Goal: Task Accomplishment & Management: Complete application form

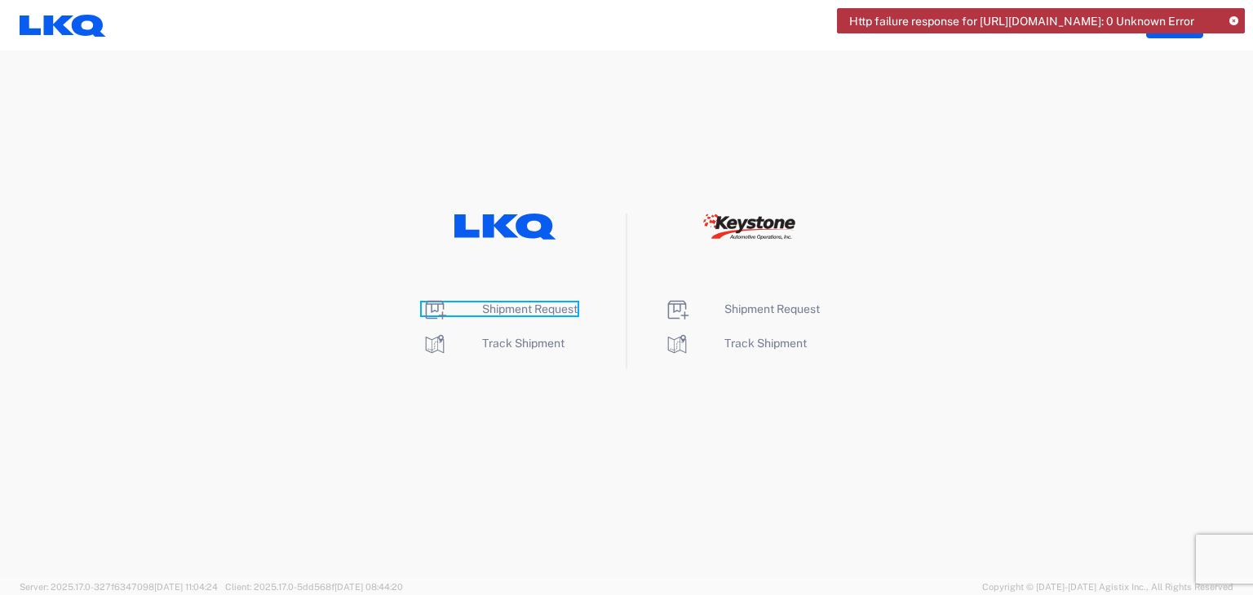
click at [547, 307] on span "Shipment Request" at bounding box center [529, 309] width 95 height 13
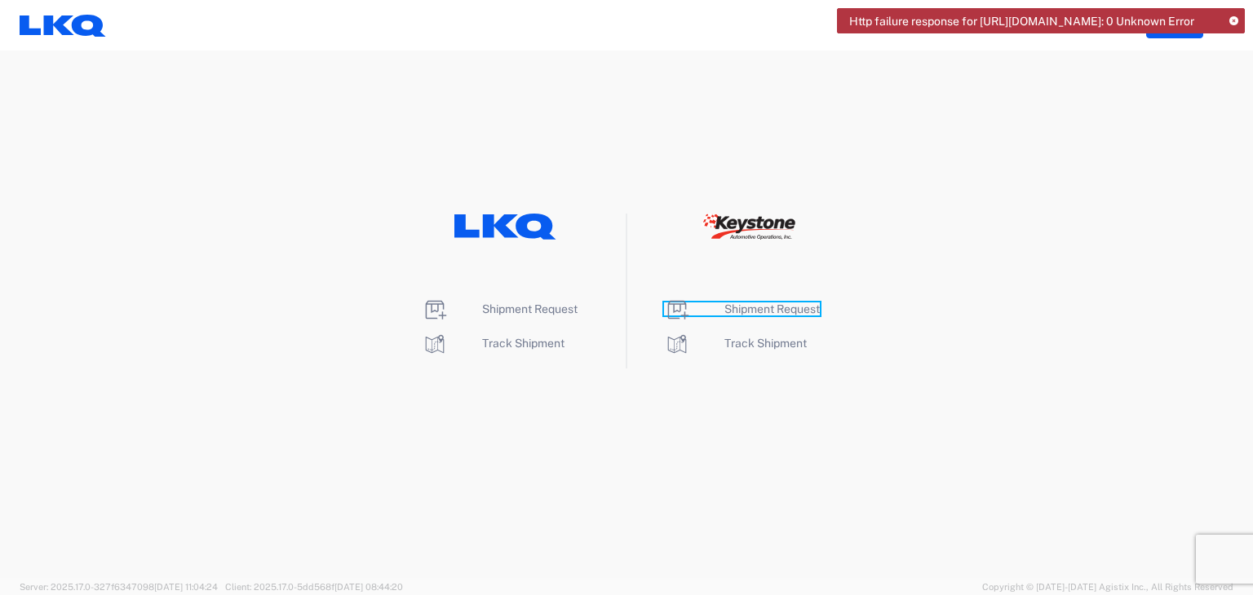
click at [803, 309] on span "Shipment Request" at bounding box center [771, 309] width 95 height 13
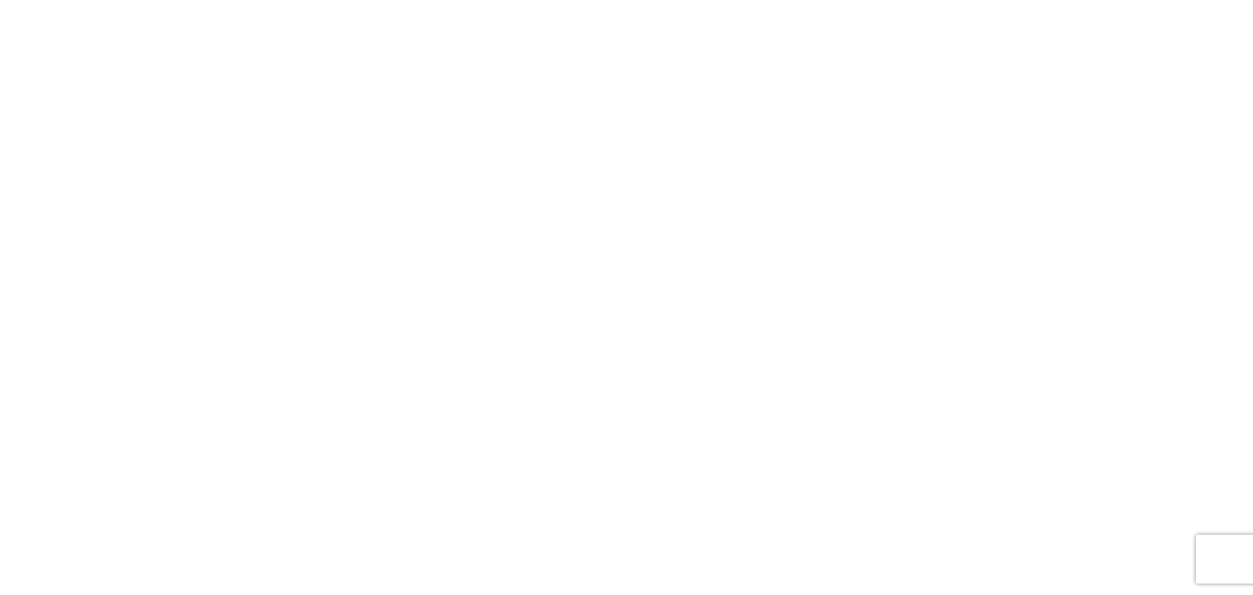
click at [525, 206] on agx-forms-root at bounding box center [626, 297] width 1253 height 595
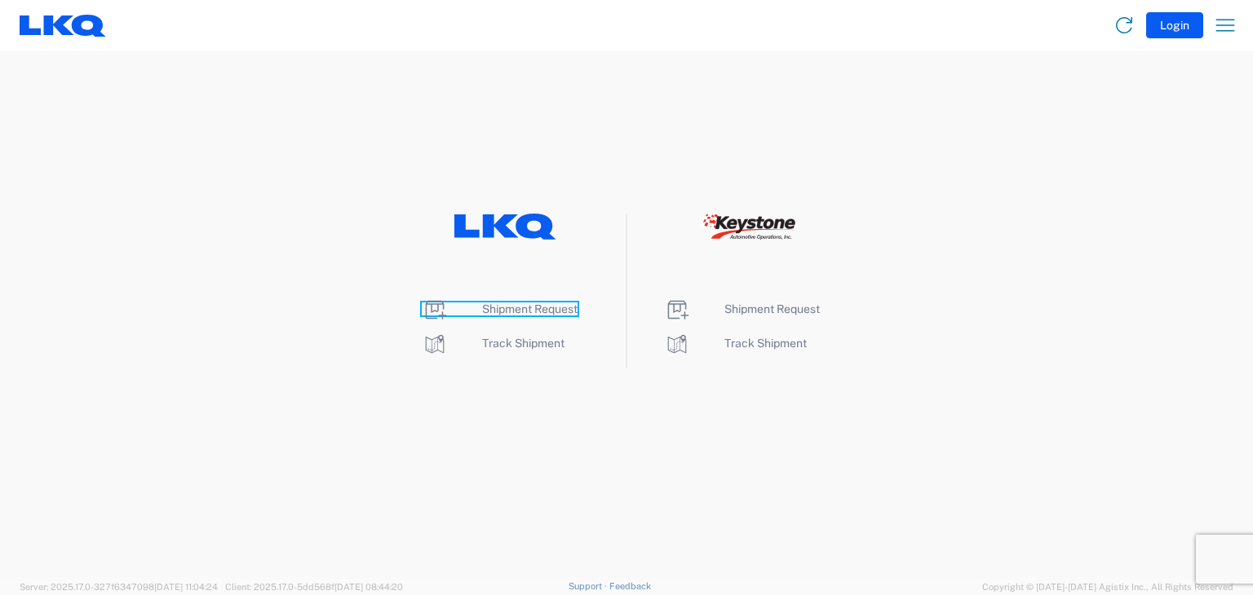
click at [524, 309] on span "Shipment Request" at bounding box center [529, 309] width 95 height 13
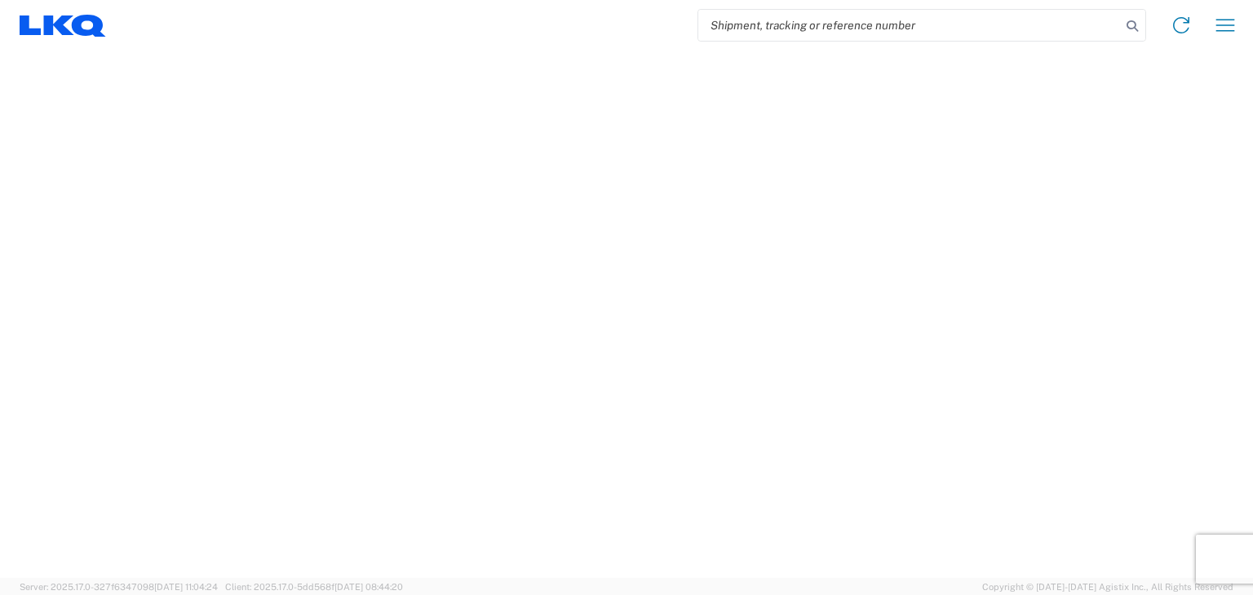
select select "FULL"
select select "LBS"
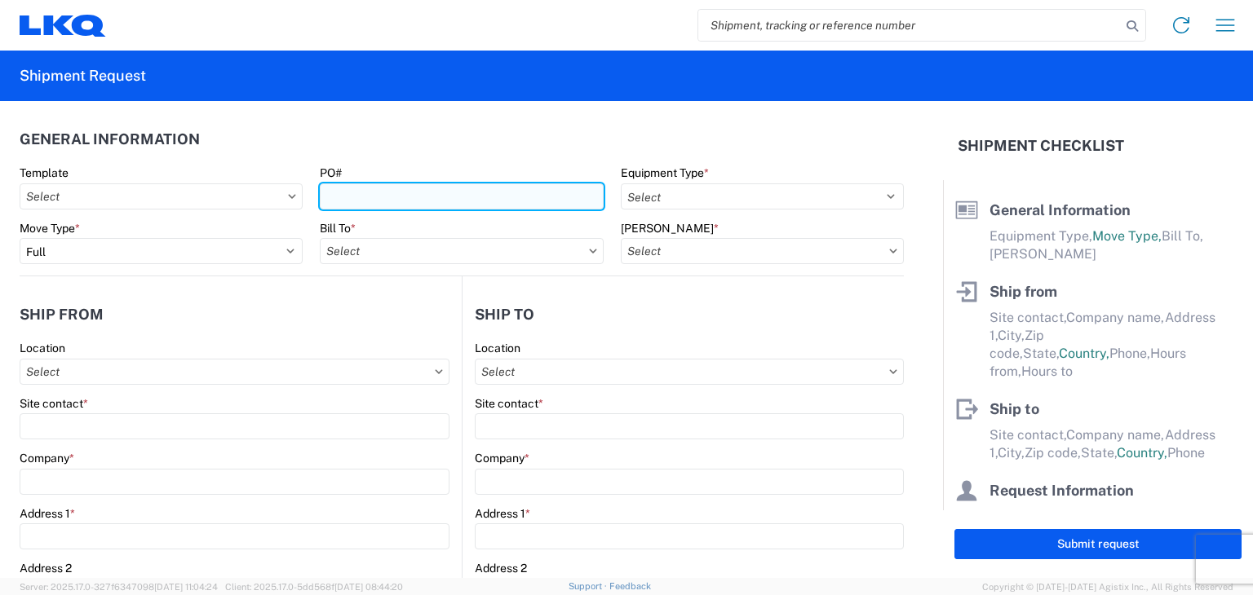
click at [356, 203] on input "PO#" at bounding box center [461, 197] width 283 height 26
type input "15820819252"
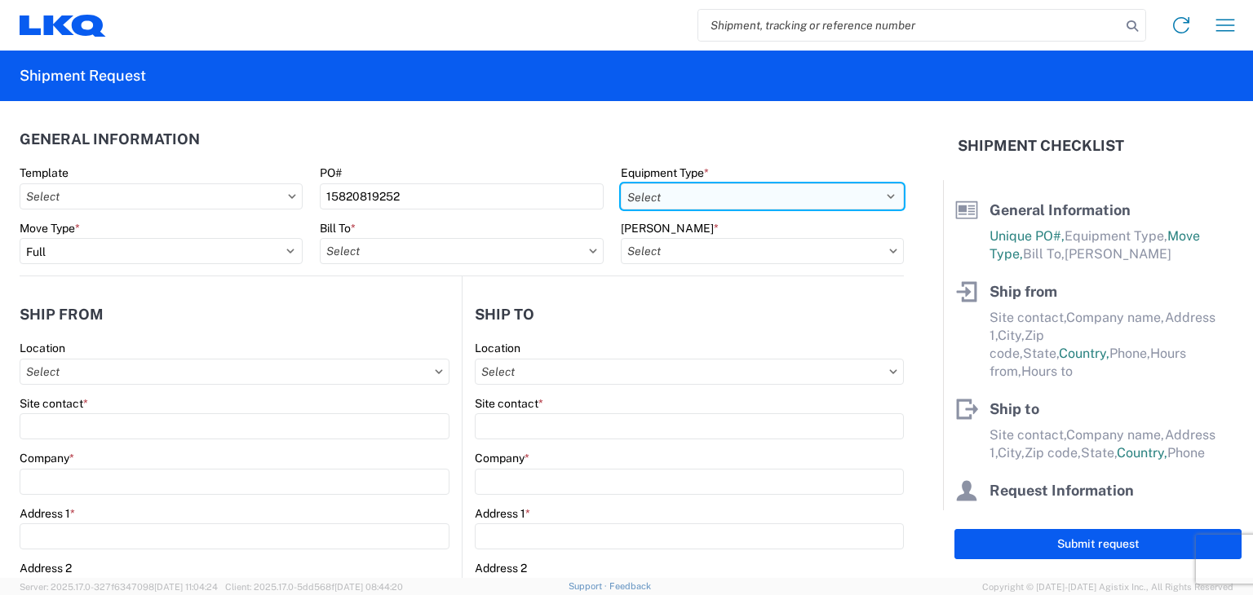
click at [649, 201] on select "Select 53’ Dry Van Flatbed Dropdeck (van) Lowboy (flatbed) Rail" at bounding box center [762, 197] width 283 height 26
select select "STDV"
click at [621, 184] on select "Select 53’ Dry Van Flatbed Dropdeck (van) Lowboy (flatbed) Rail" at bounding box center [762, 197] width 283 height 26
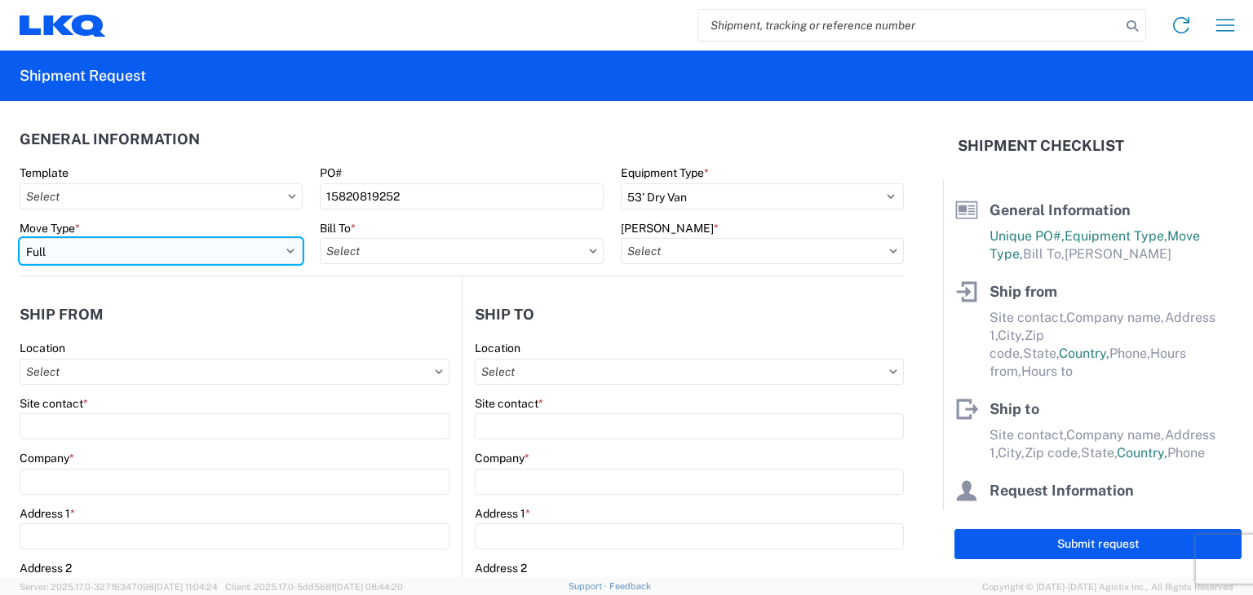
click at [176, 254] on select "Select Full Partial TL" at bounding box center [161, 251] width 283 height 26
click at [20, 238] on select "Select Full Partial TL" at bounding box center [161, 251] width 283 height 26
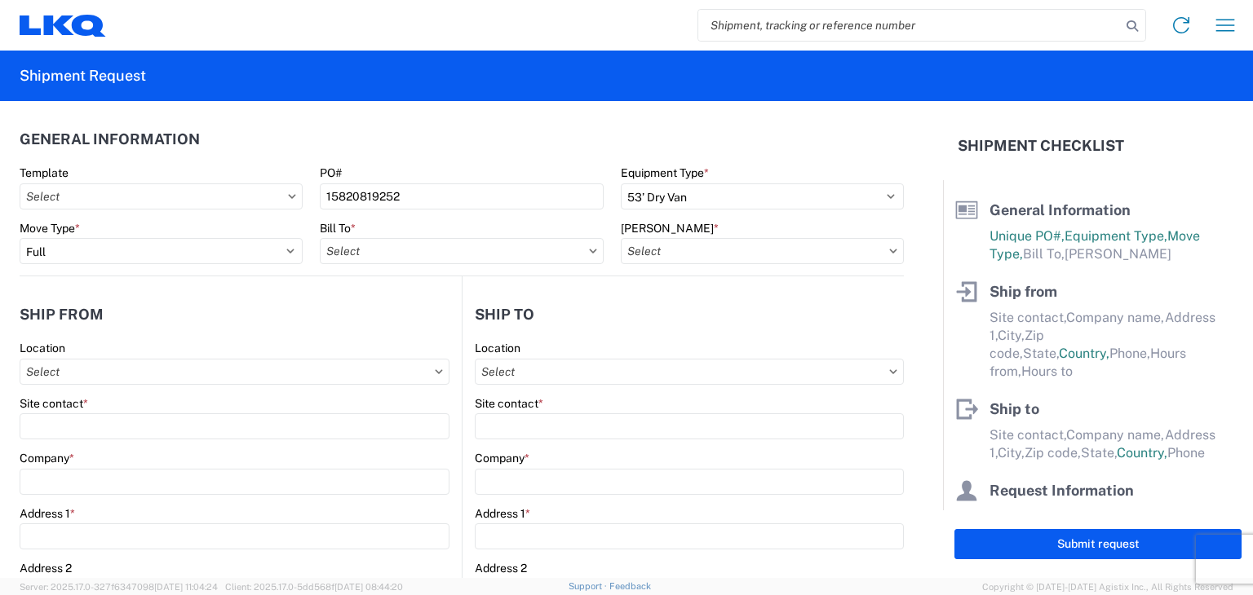
click at [359, 237] on div "Bill To *" at bounding box center [461, 243] width 283 height 44
click at [359, 259] on input "Bill To *" at bounding box center [461, 251] width 283 height 26
type input "1760"
click at [401, 330] on div "1760 - LKQ Best Core" at bounding box center [462, 324] width 285 height 26
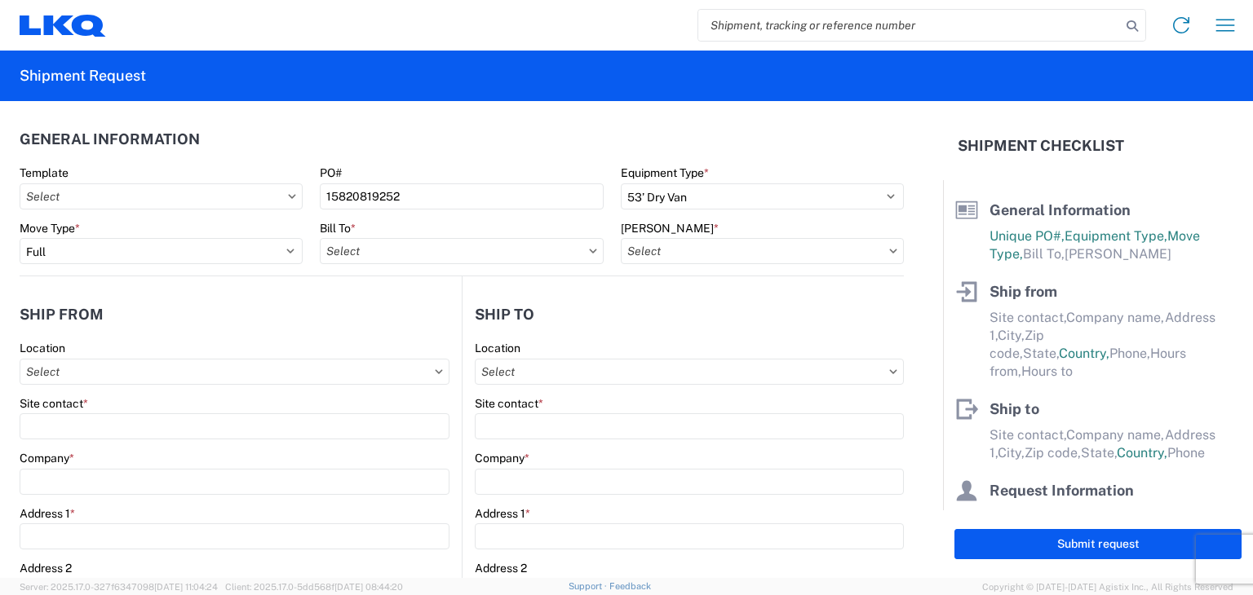
type input "1760 - LKQ Best Core"
click at [656, 247] on input "Bill Code *" at bounding box center [762, 251] width 283 height 26
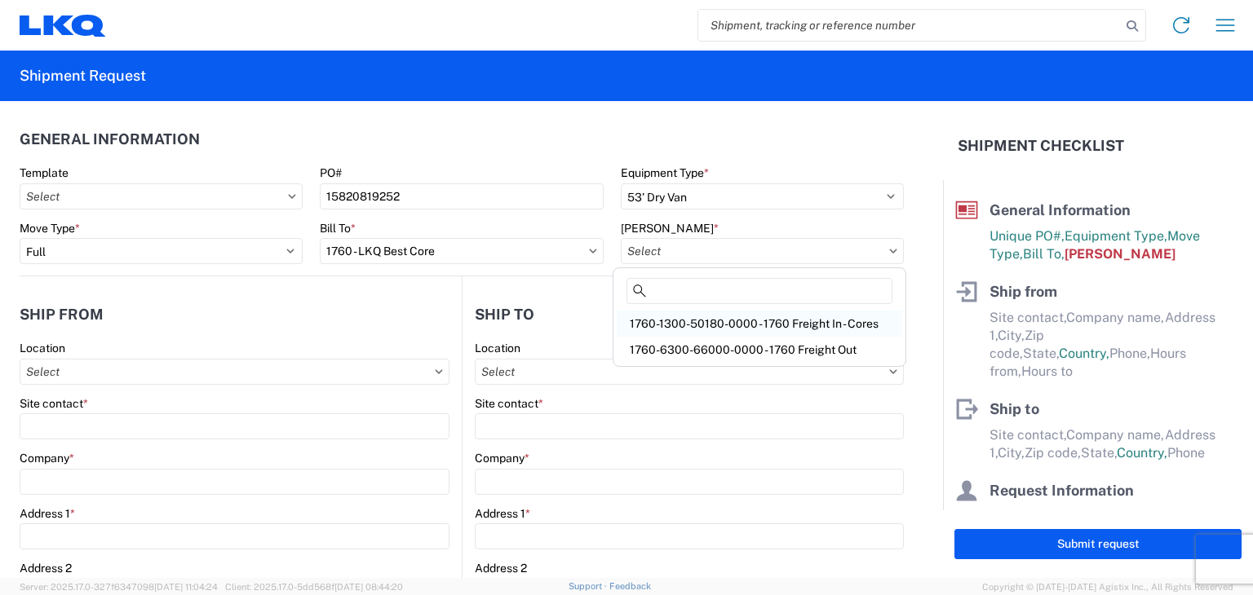
click at [667, 324] on div "1760-1300-50180-0000 - 1760 Freight In - Cores" at bounding box center [759, 324] width 285 height 26
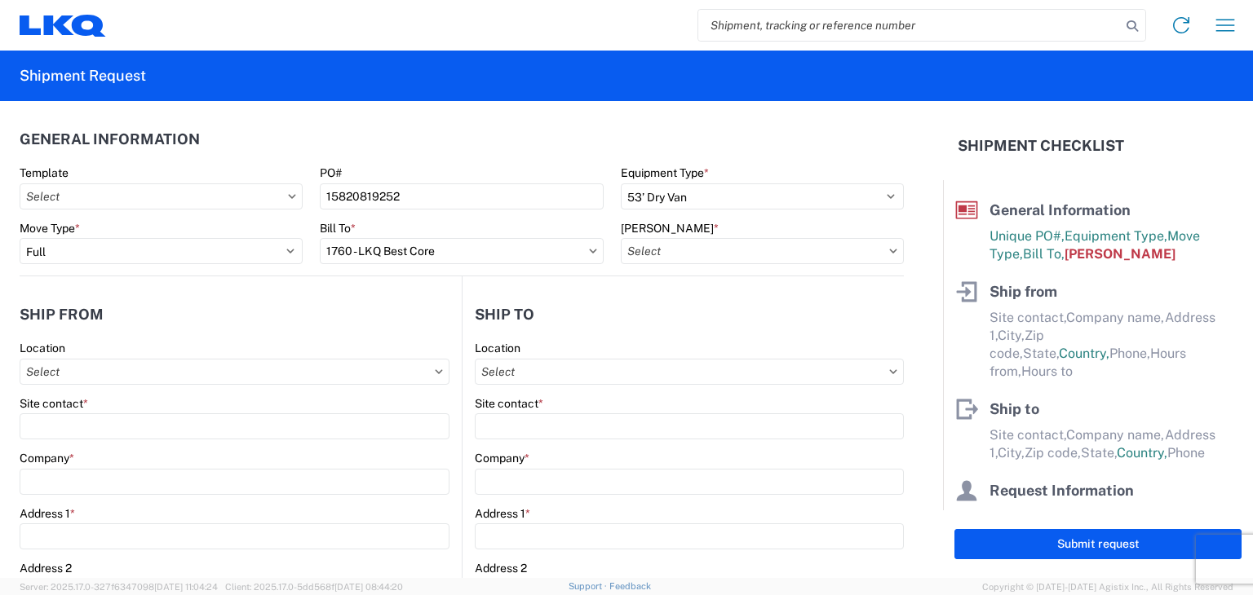
type input "1760-1300-50180-0000 - 1760 Freight In - Cores"
click at [69, 379] on input "Location" at bounding box center [235, 372] width 430 height 26
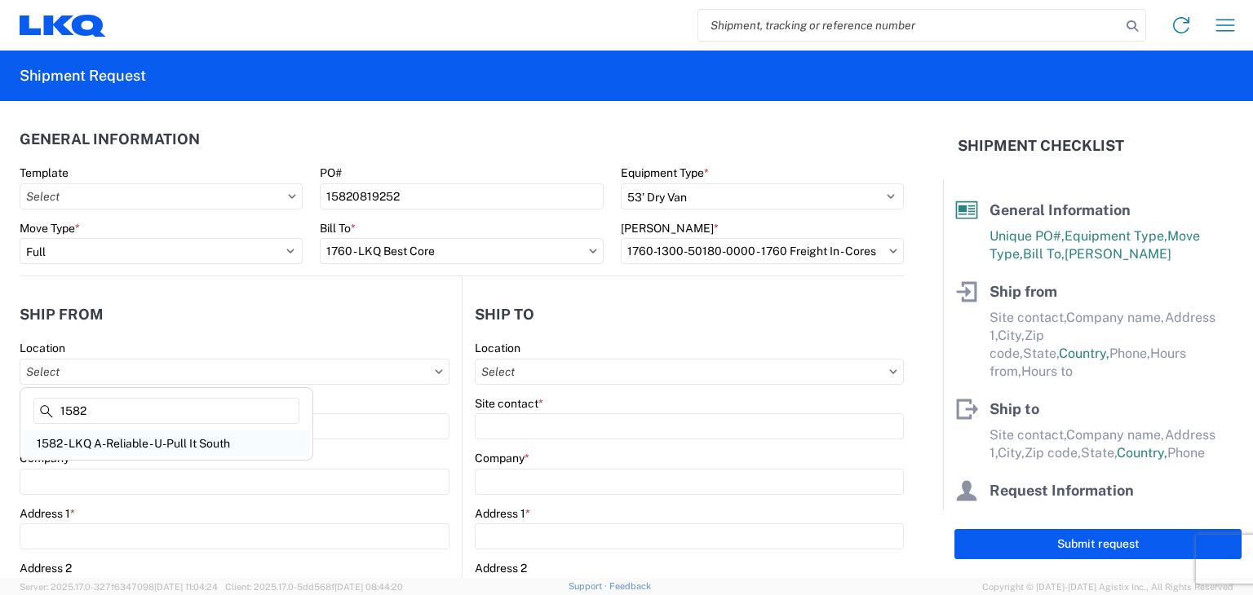
type input "1582"
click at [112, 442] on div "1582 - LKQ A-Reliable - U-Pull It South" at bounding box center [166, 444] width 285 height 26
type input "1582 - LKQ A-Reliable - U-Pull It South"
type input "LKQ Corporation"
type input "2247 141st St"
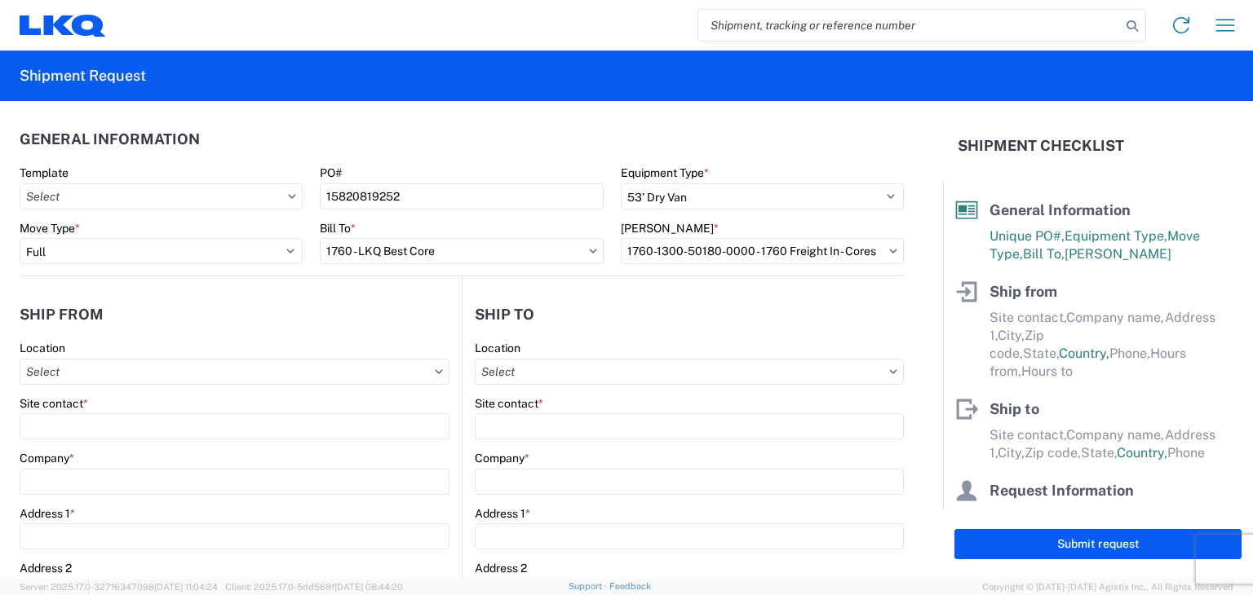
type input "Blue Island"
type input "60406"
select select "IL"
select select "US"
type input "06:00"
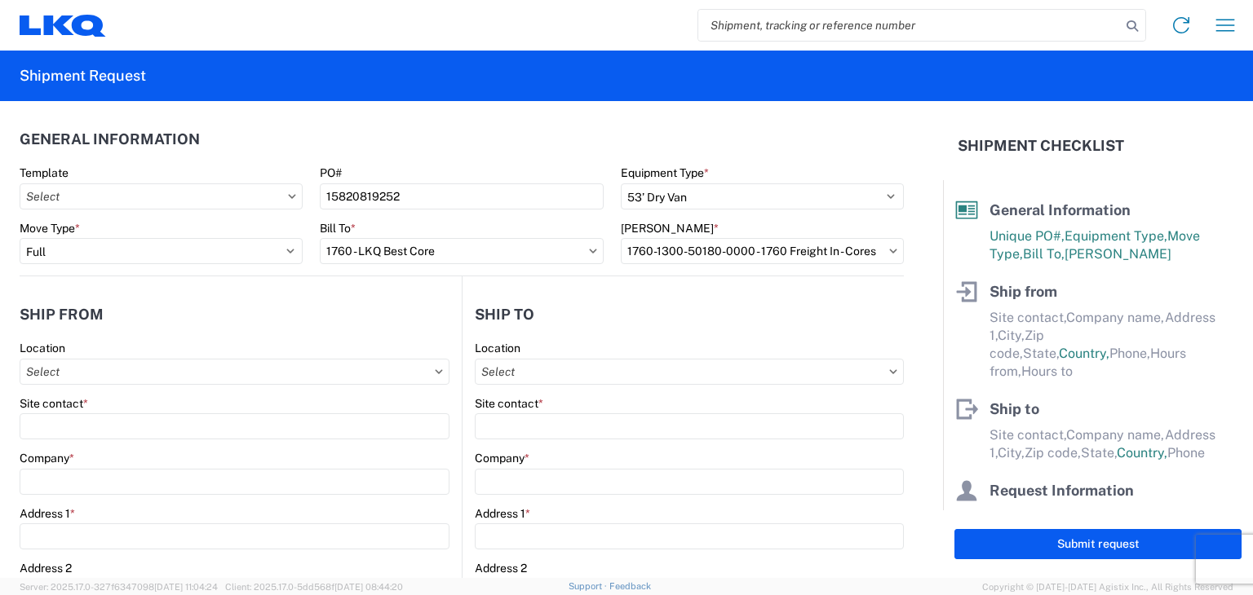
type input "16:00"
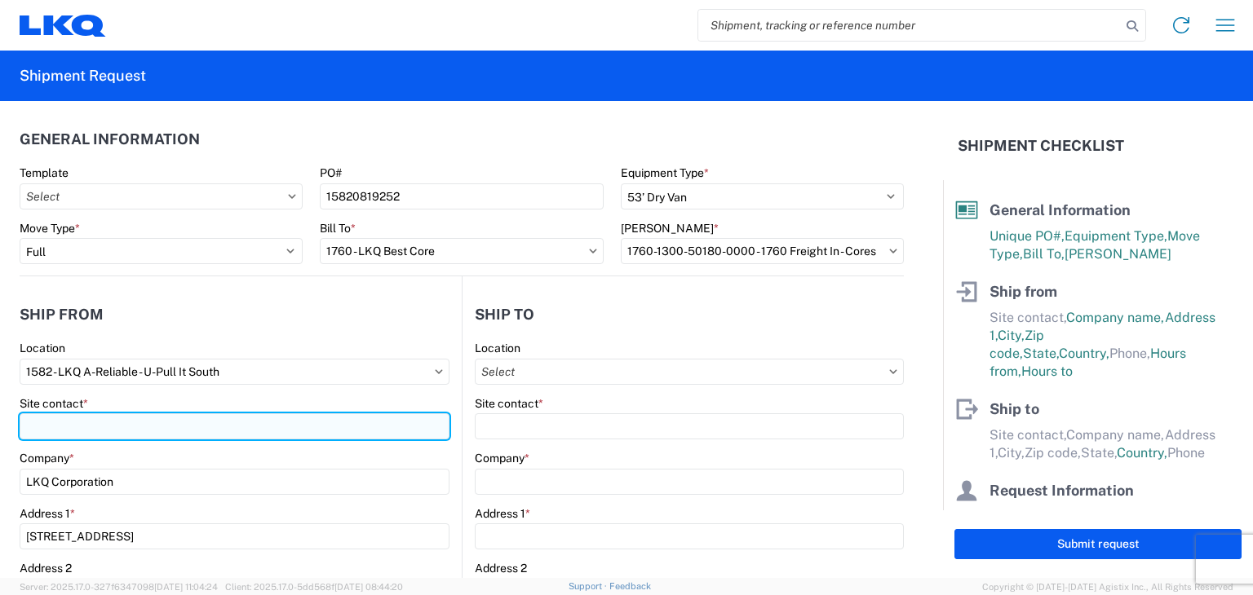
click at [103, 421] on input "Site contact *" at bounding box center [235, 426] width 430 height 26
type input "Rich Aichele"
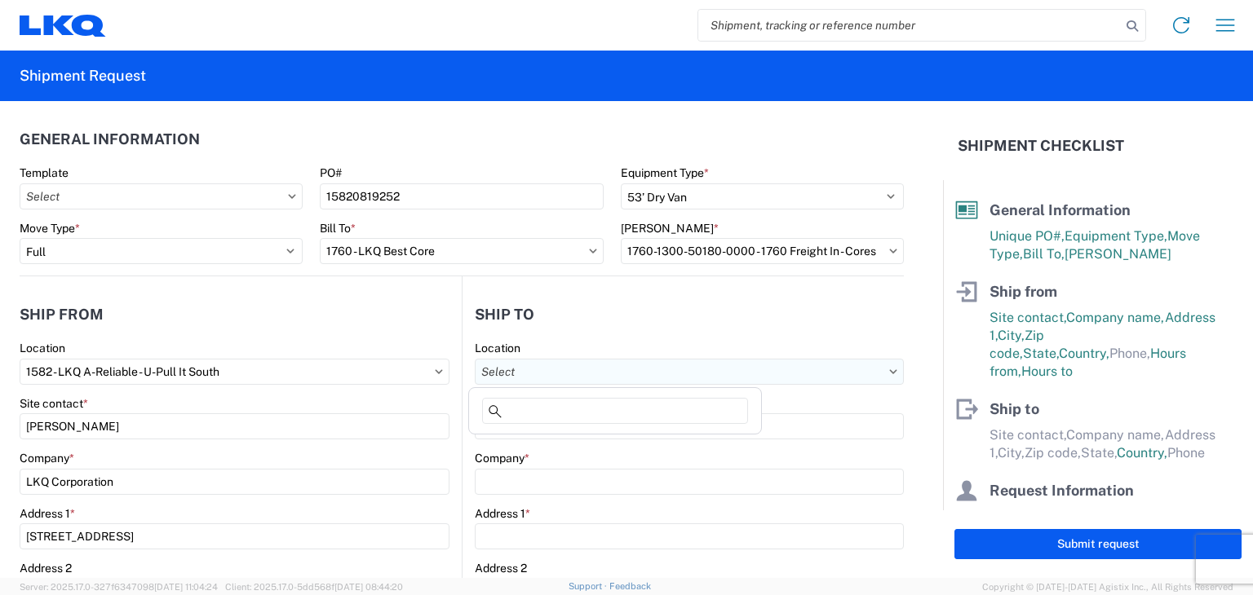
click at [541, 360] on input "Location" at bounding box center [689, 372] width 429 height 26
type input "1760"
click at [571, 446] on div "1760 - LKQ Best Core" at bounding box center [614, 444] width 285 height 26
type input "1760 - LKQ Best Core"
type input "LKQ Corporation"
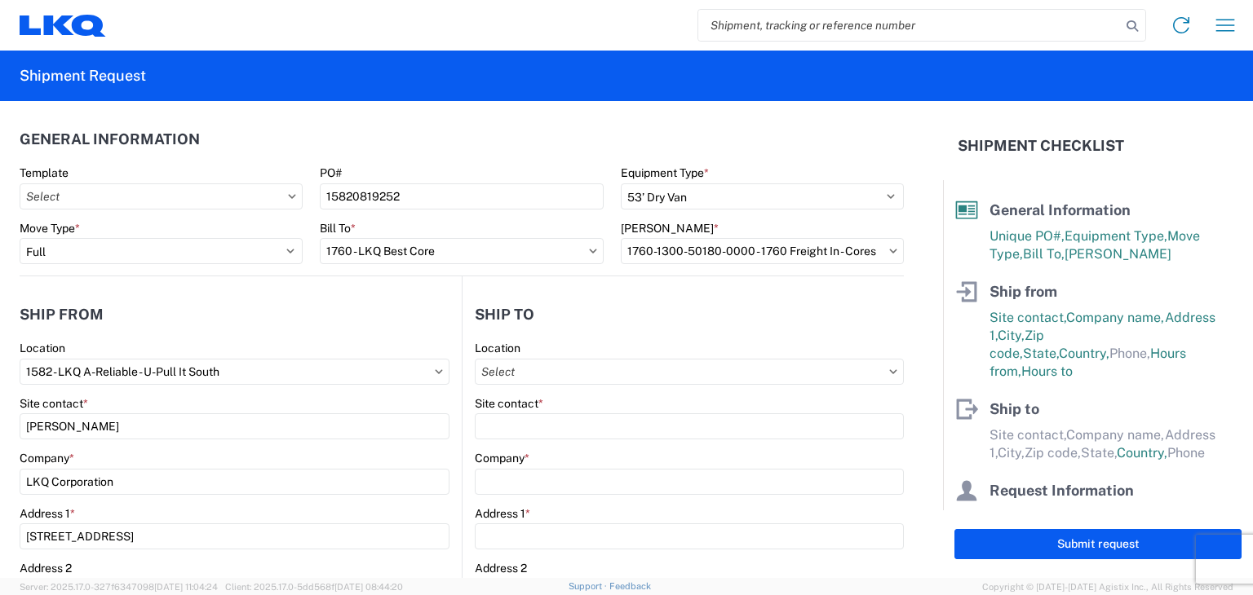
type input "1710 W Mount Houston Rd"
type input "Houston"
type input "77038"
select select "US"
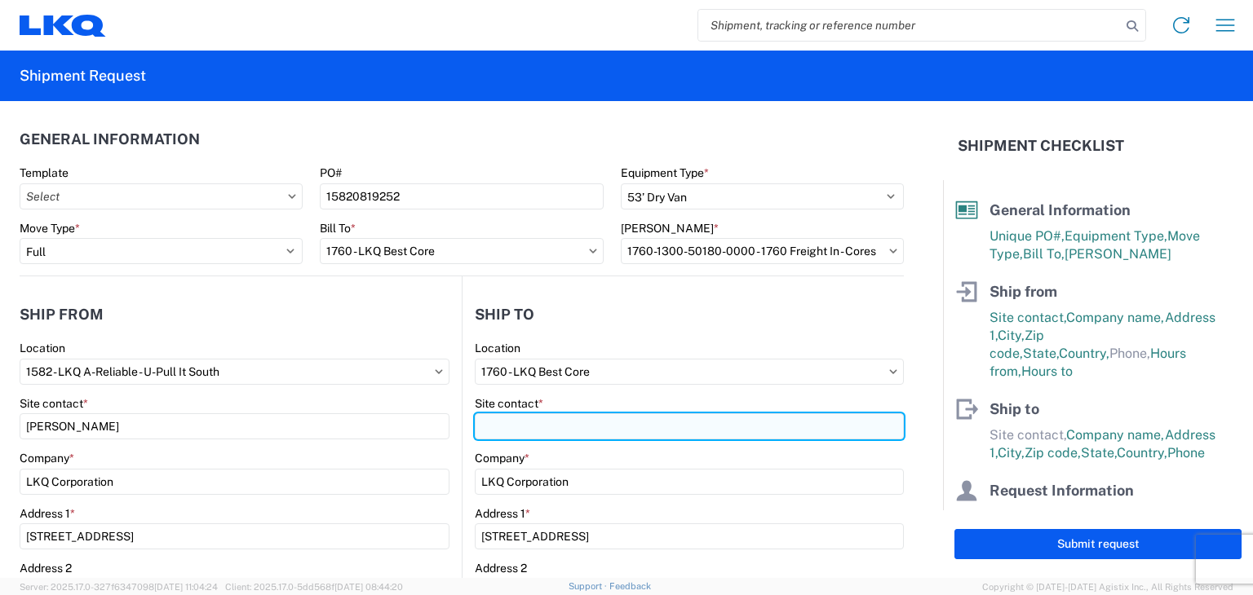
click at [550, 431] on input "Site contact *" at bounding box center [689, 426] width 429 height 26
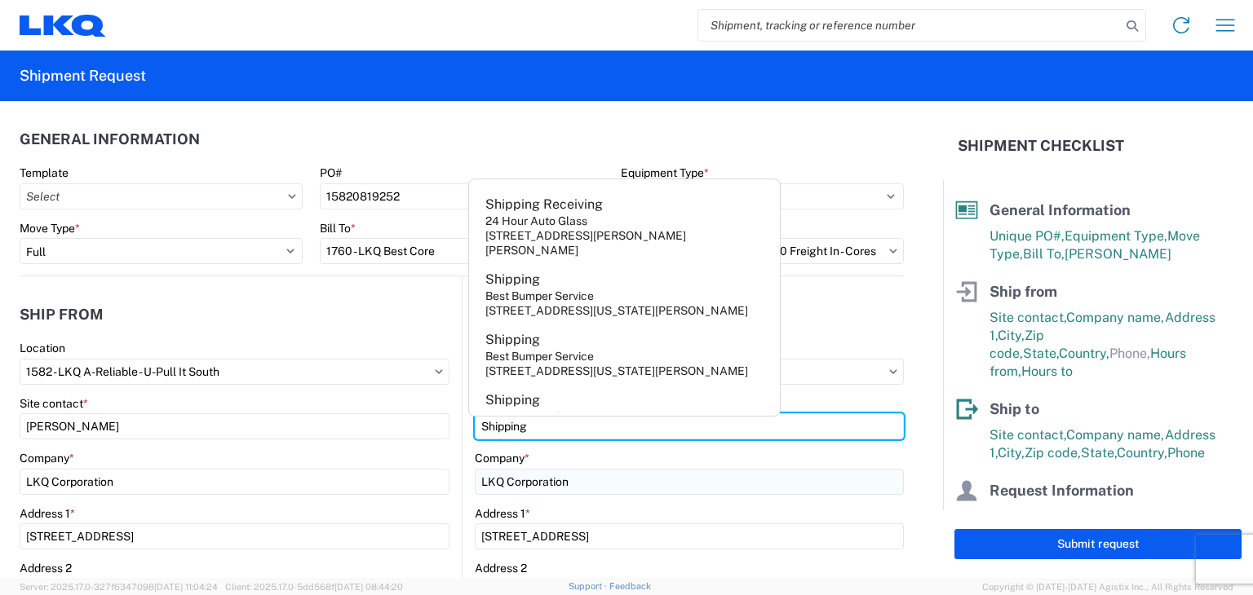
type input "Shipping"
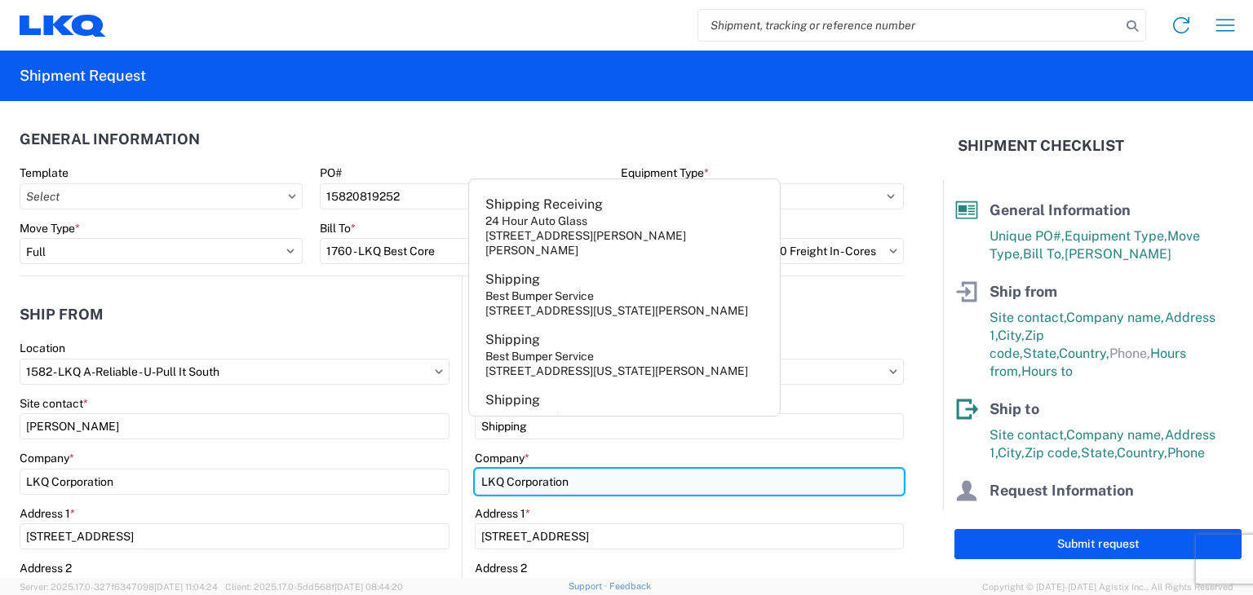
click at [525, 470] on input "LKQ Corporation" at bounding box center [689, 482] width 429 height 26
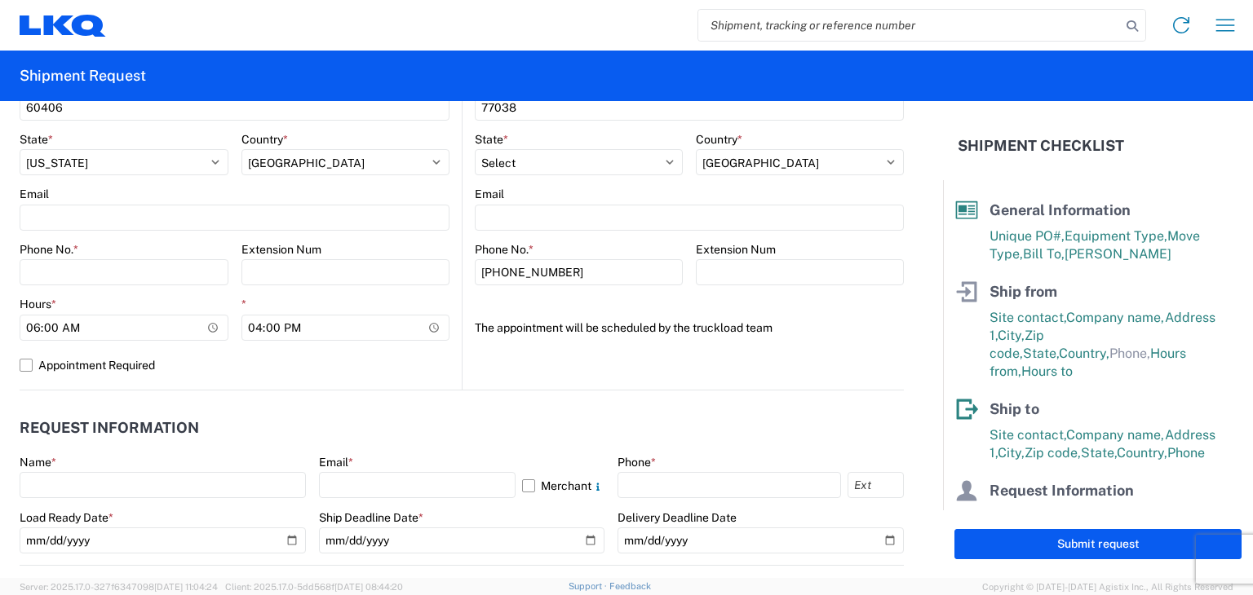
scroll to position [597, 0]
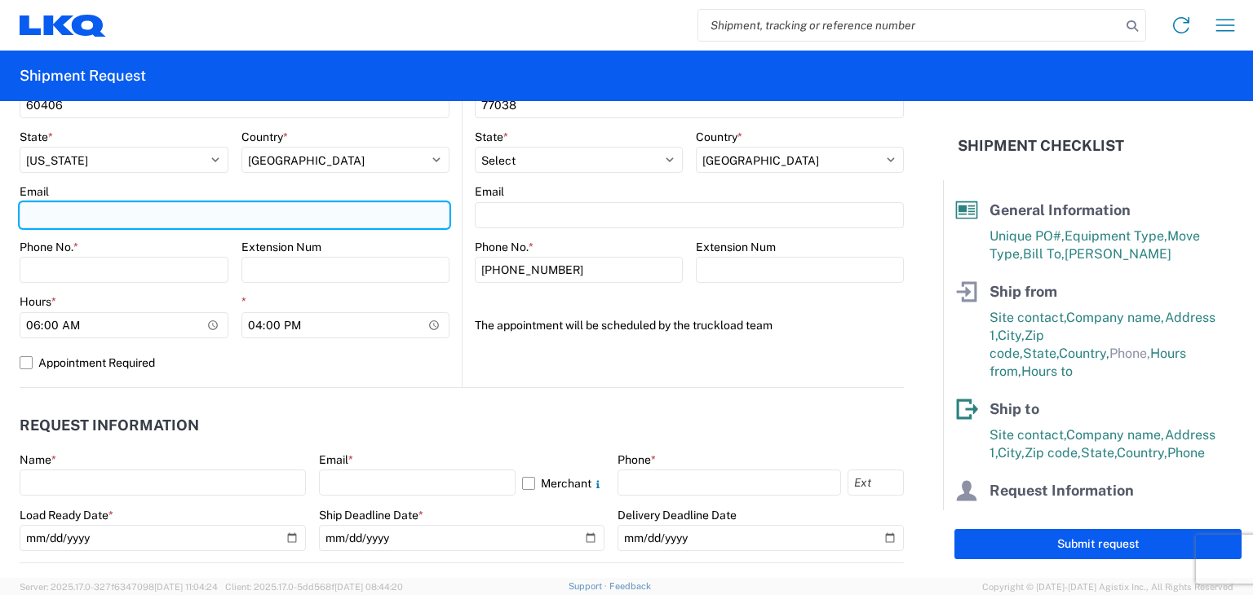
click at [91, 214] on input "Email" at bounding box center [235, 215] width 430 height 26
type input "rjaichele@lkqcorp.com"
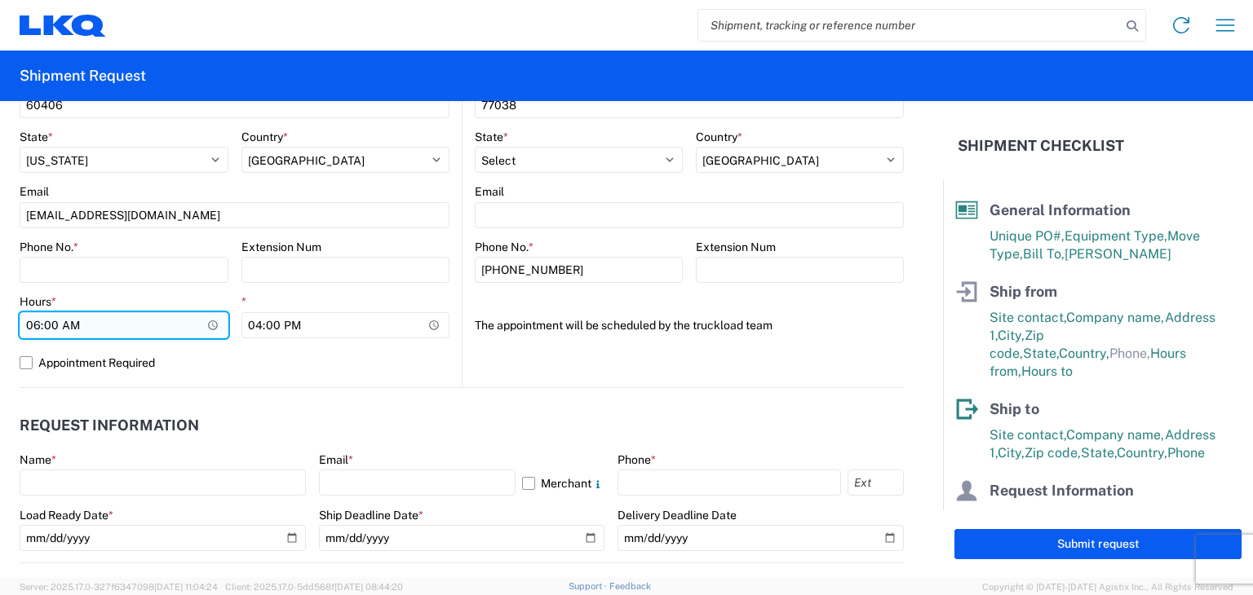
click at [33, 325] on input "06:00" at bounding box center [124, 325] width 209 height 26
type input "09:00"
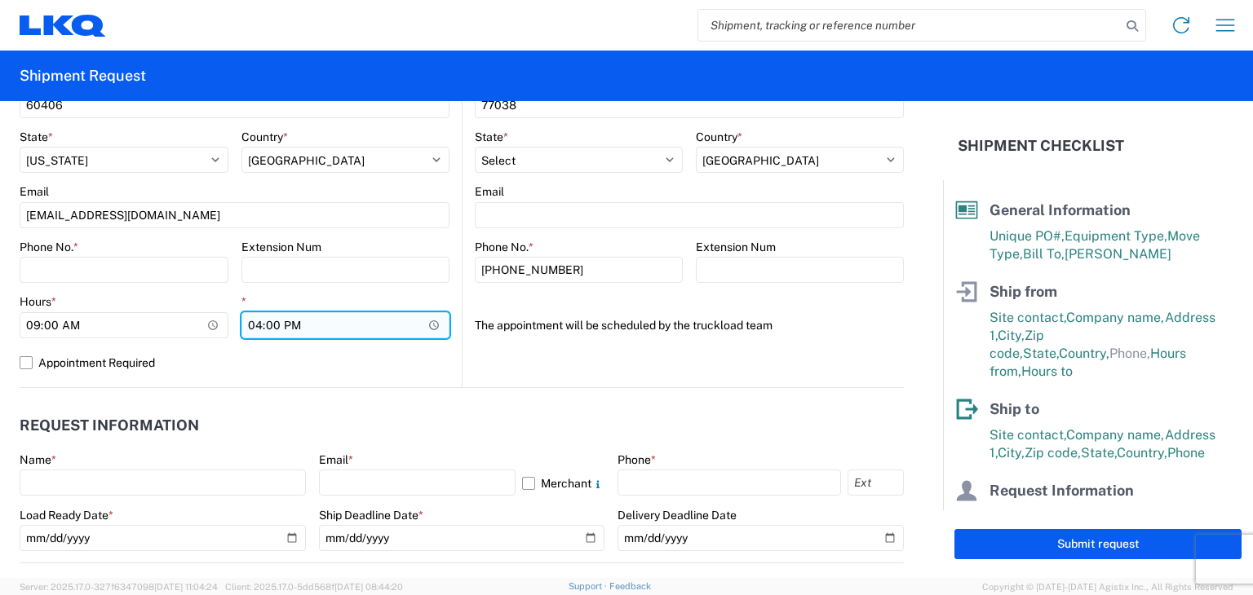
click at [253, 318] on input "16:00" at bounding box center [345, 325] width 209 height 26
type input "14:00"
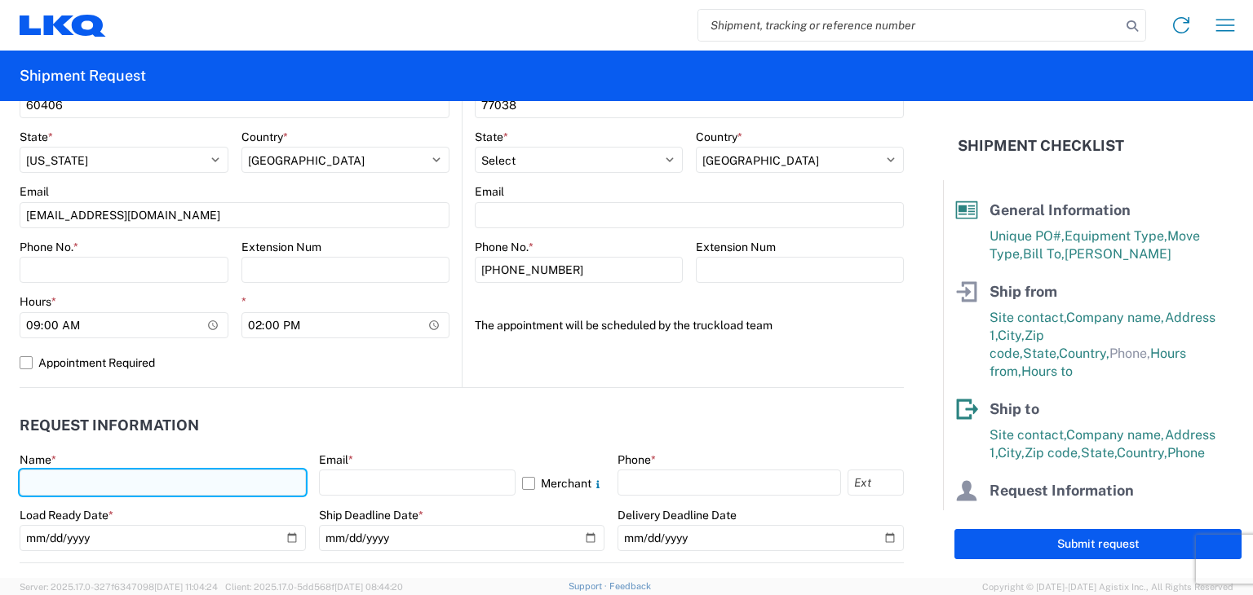
click at [131, 485] on input "text" at bounding box center [163, 483] width 286 height 26
type input "Rich Aichele"
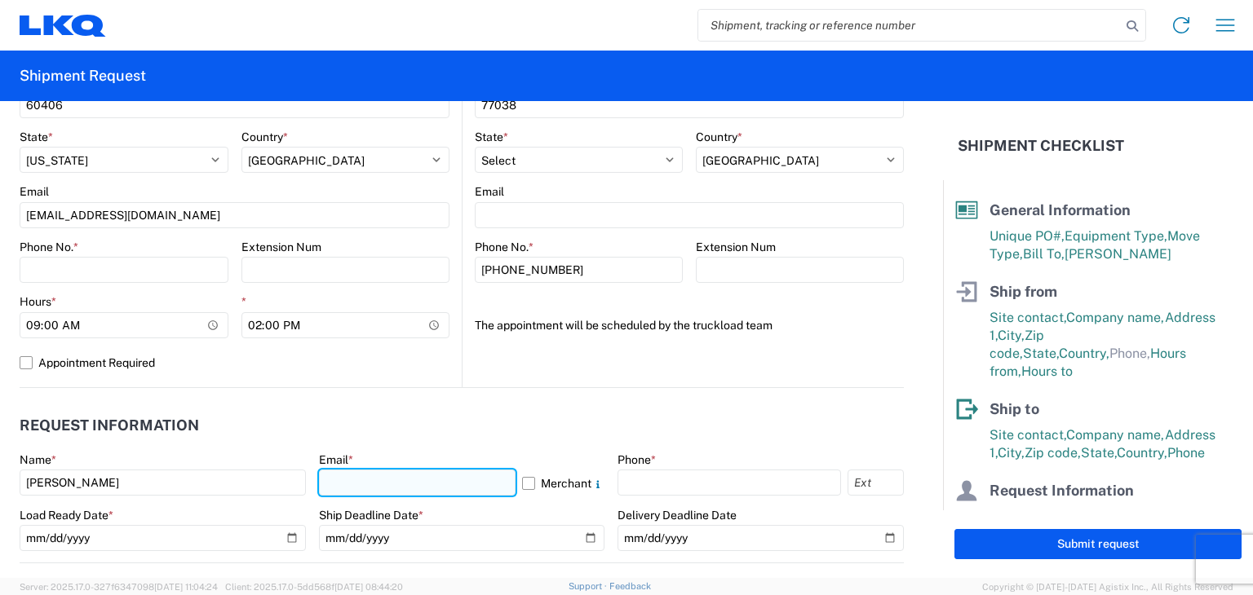
click at [336, 489] on input "text" at bounding box center [417, 483] width 197 height 26
type input "rjaichele@lkqcorp.com"
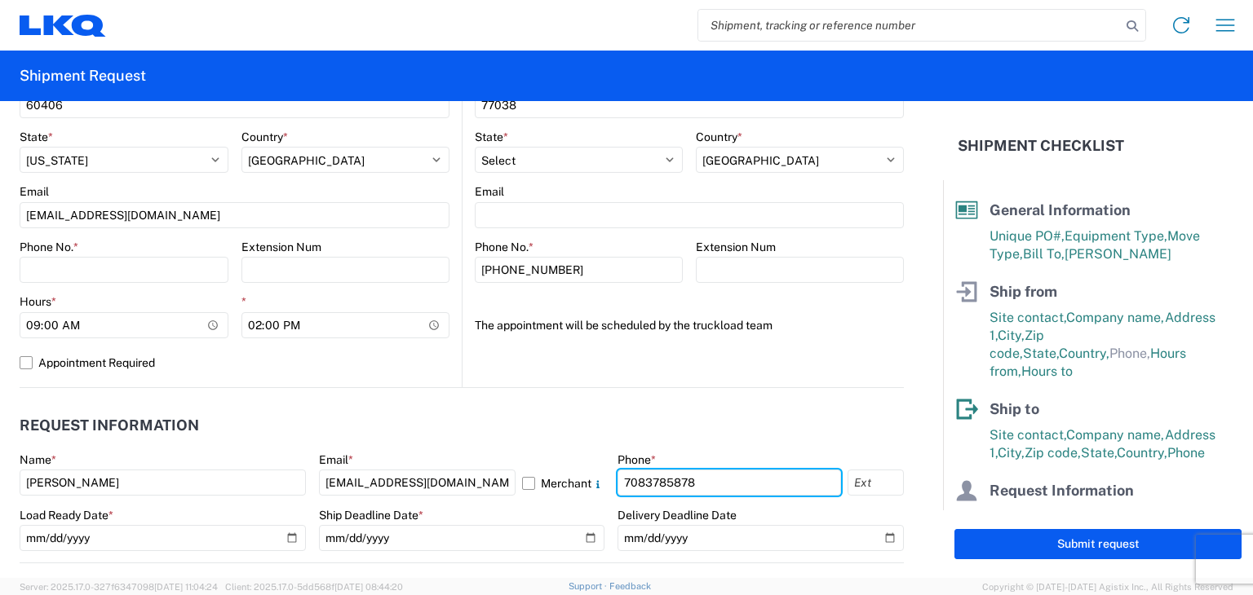
type input "7083785878"
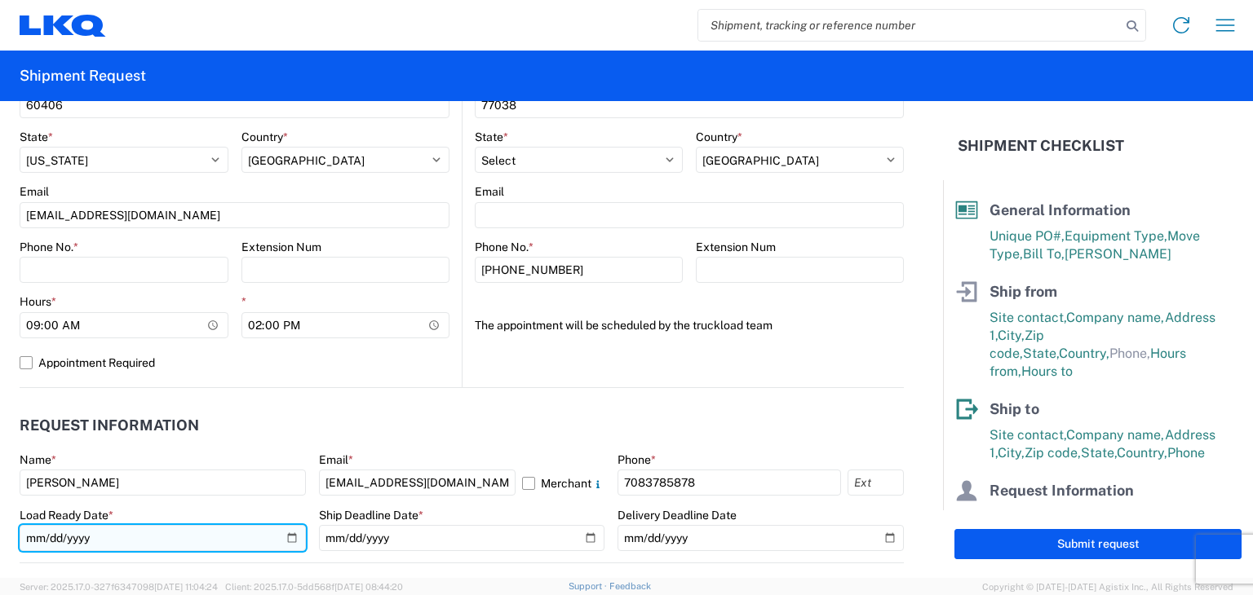
click at [95, 536] on input "date" at bounding box center [163, 538] width 286 height 26
click at [285, 530] on input "date" at bounding box center [163, 538] width 286 height 26
type input "2025-08-26"
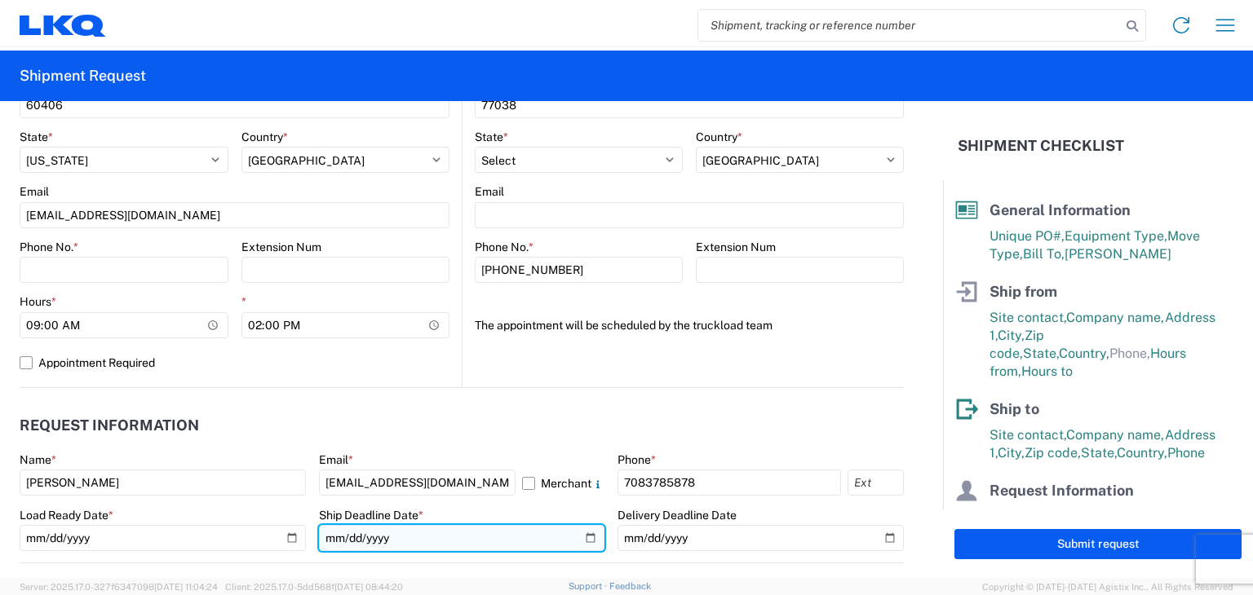
click at [581, 541] on input "date" at bounding box center [462, 538] width 286 height 26
type input "2025-08-27"
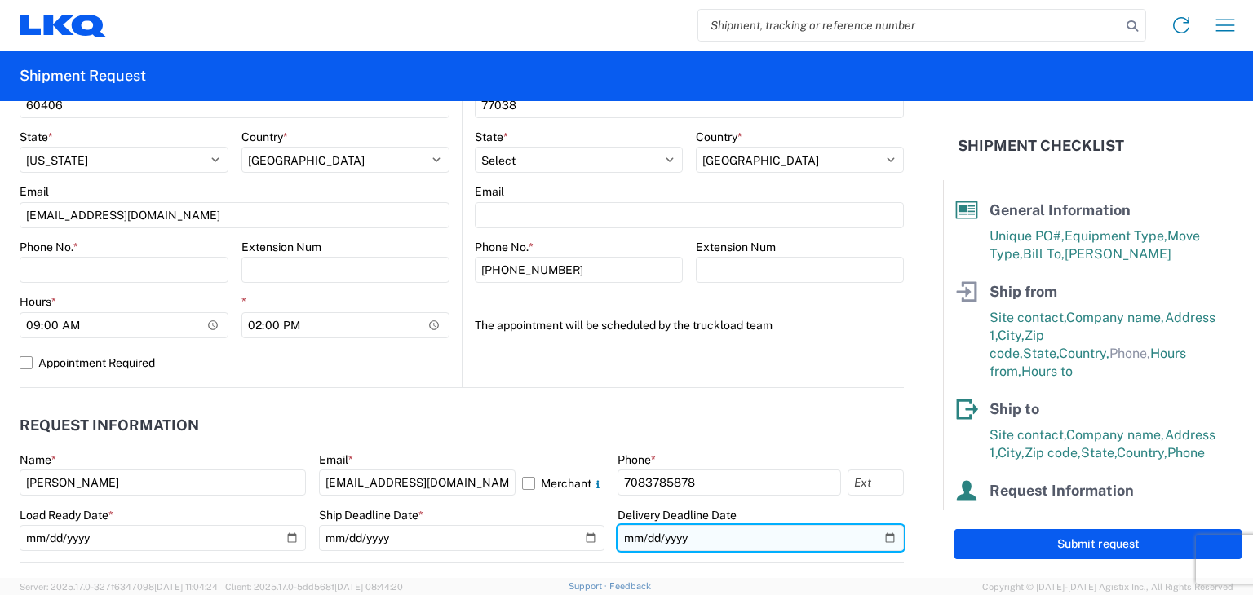
click at [876, 534] on input "date" at bounding box center [760, 538] width 286 height 26
type input "2025-08-29"
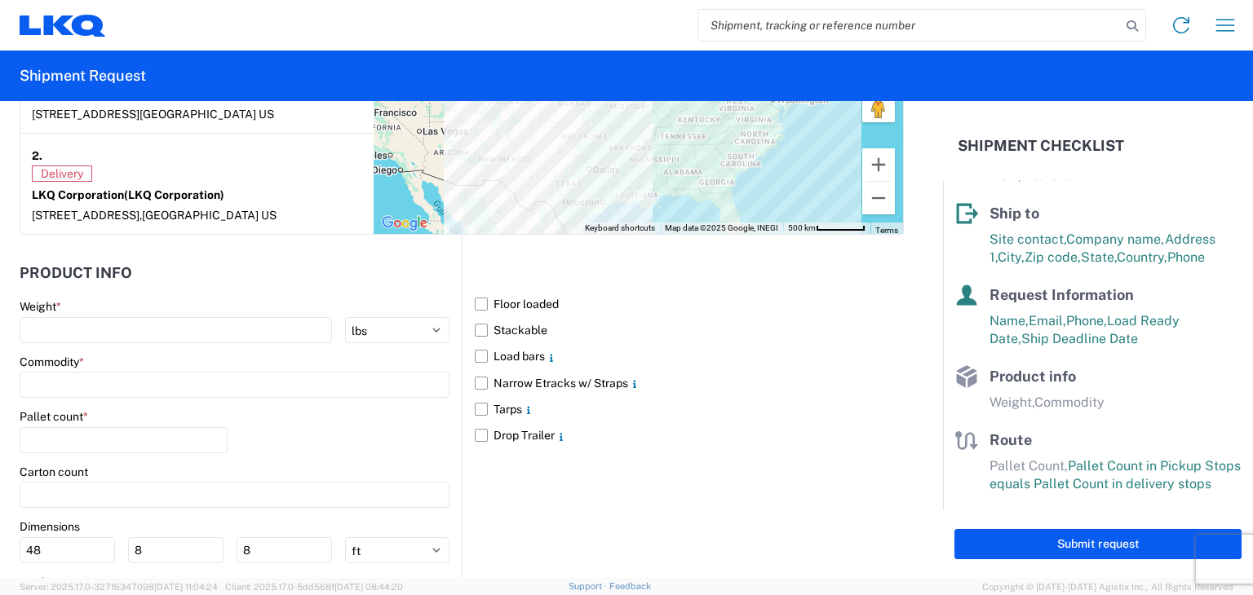
scroll to position [1380, 0]
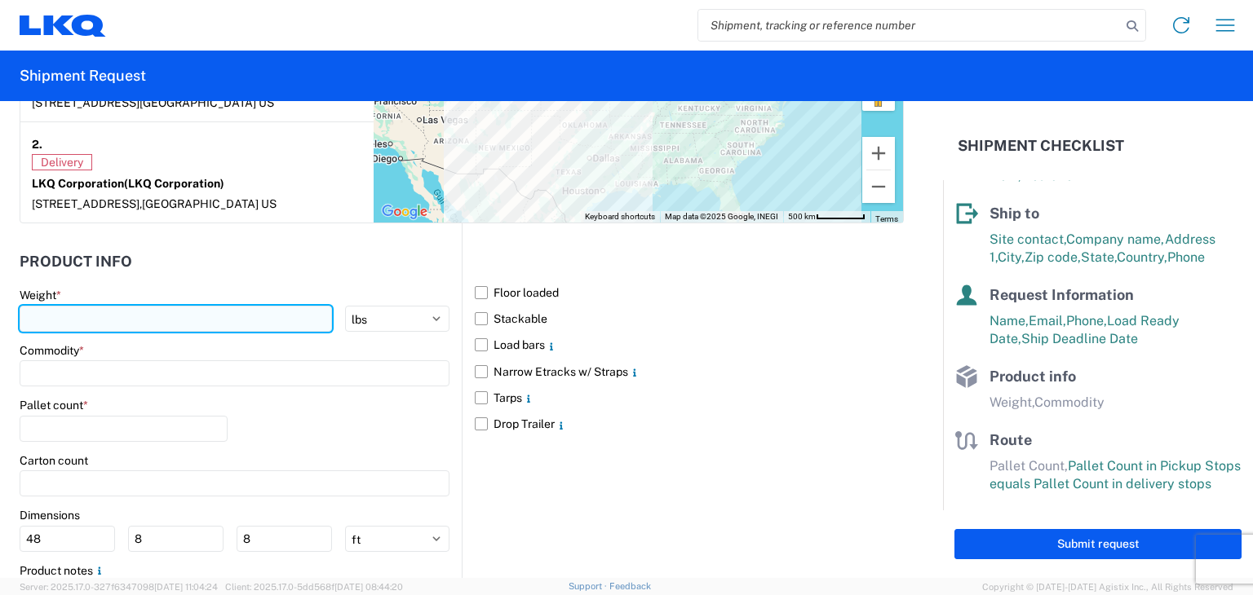
click at [254, 307] on input "number" at bounding box center [176, 319] width 312 height 26
type input "40000"
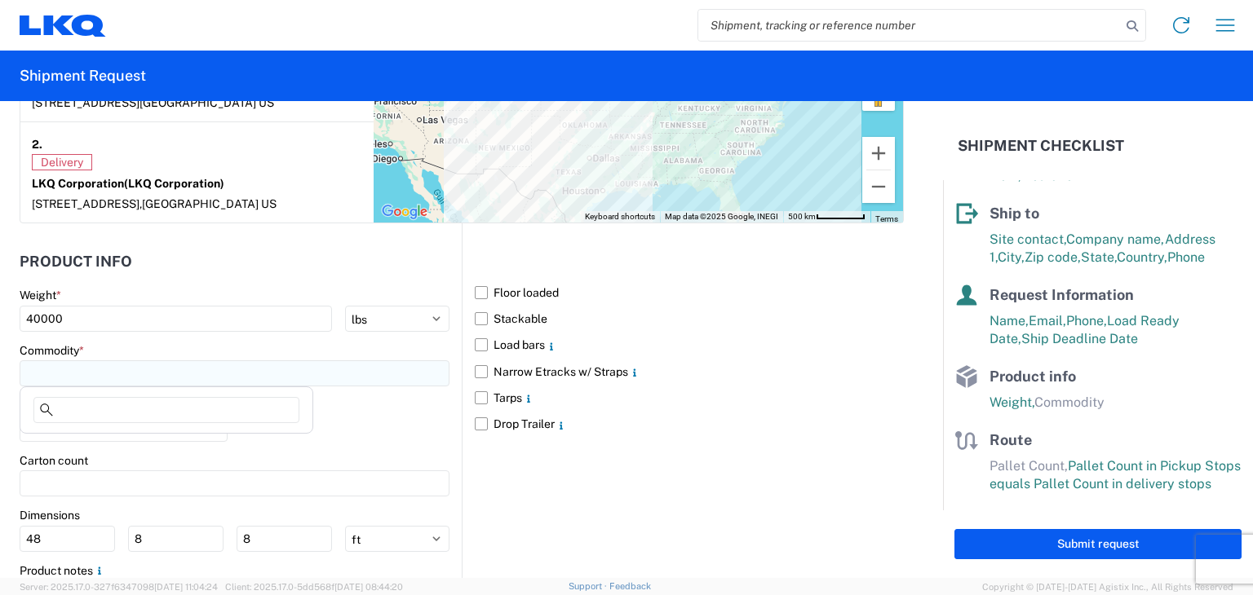
click at [82, 383] on input at bounding box center [235, 373] width 430 height 26
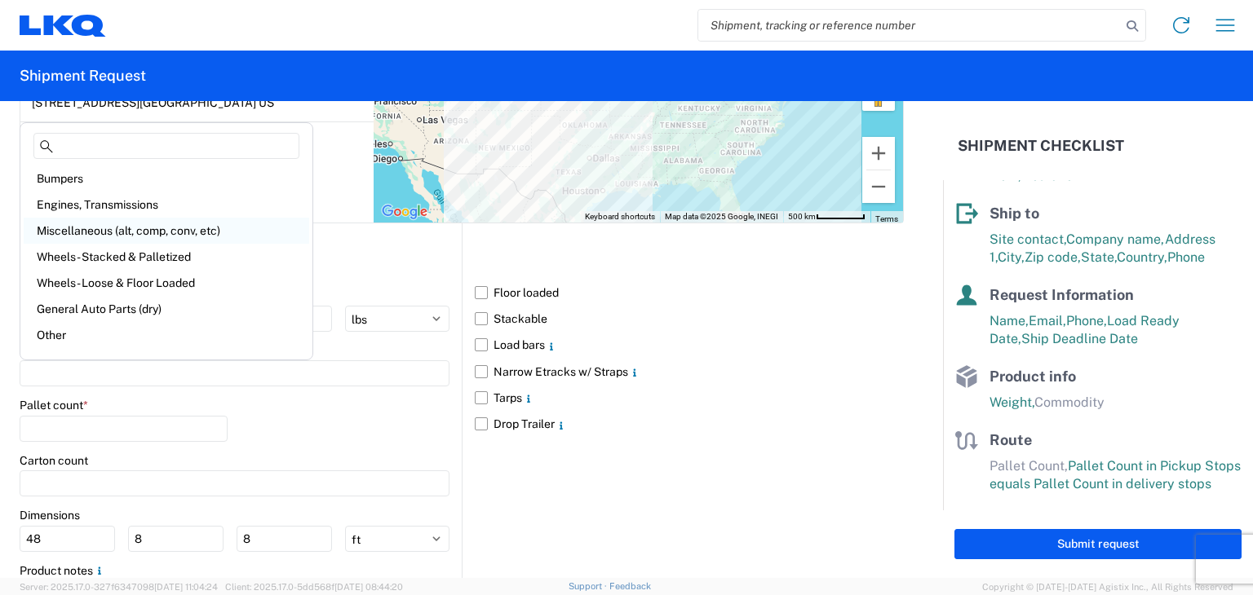
click at [74, 229] on div "Miscellaneous (alt, comp, conv, etc)" at bounding box center [166, 231] width 285 height 26
type input "Miscellaneous (alt, comp, conv, etc)"
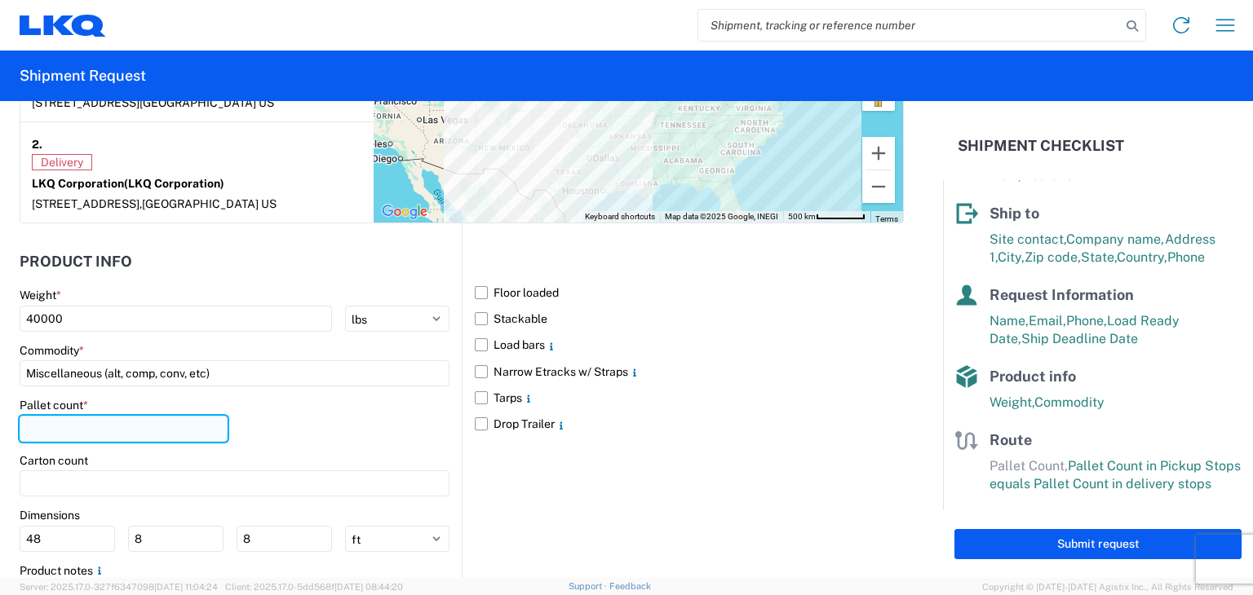
click at [64, 419] on input "number" at bounding box center [124, 429] width 208 height 26
type input "2"
type input "32"
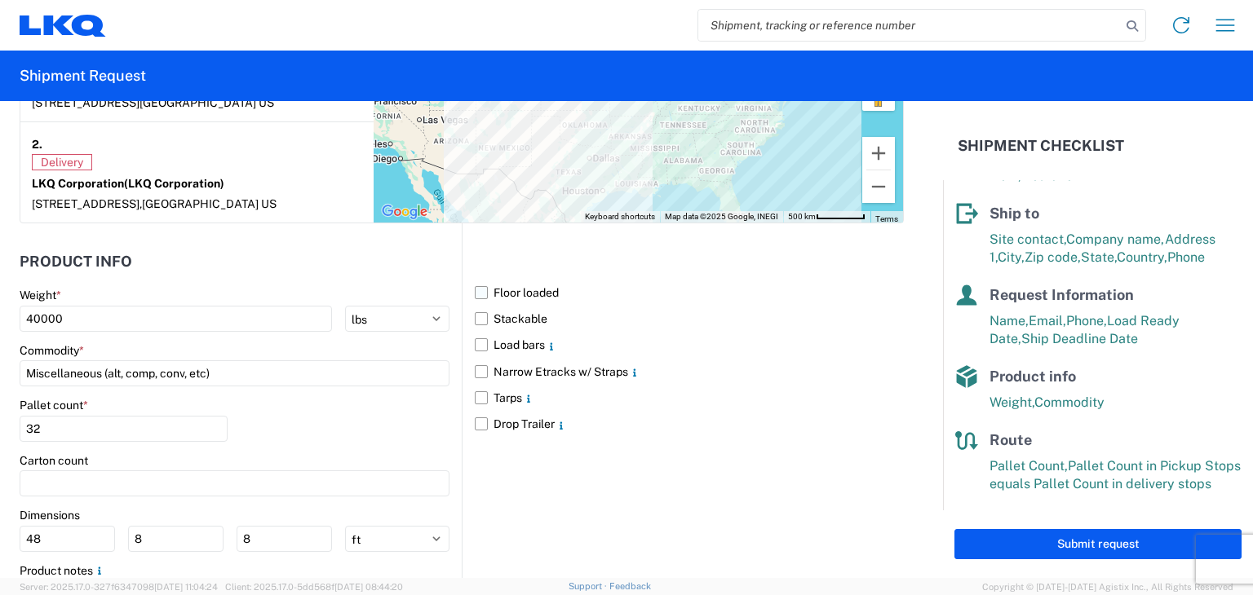
click at [475, 292] on label "Floor loaded" at bounding box center [689, 293] width 429 height 26
click at [0, 0] on input "Floor loaded" at bounding box center [0, 0] width 0 height 0
click at [475, 314] on label "Stackable" at bounding box center [689, 319] width 429 height 26
click at [0, 0] on input "Stackable" at bounding box center [0, 0] width 0 height 0
click at [476, 340] on label "Load bars" at bounding box center [689, 345] width 429 height 26
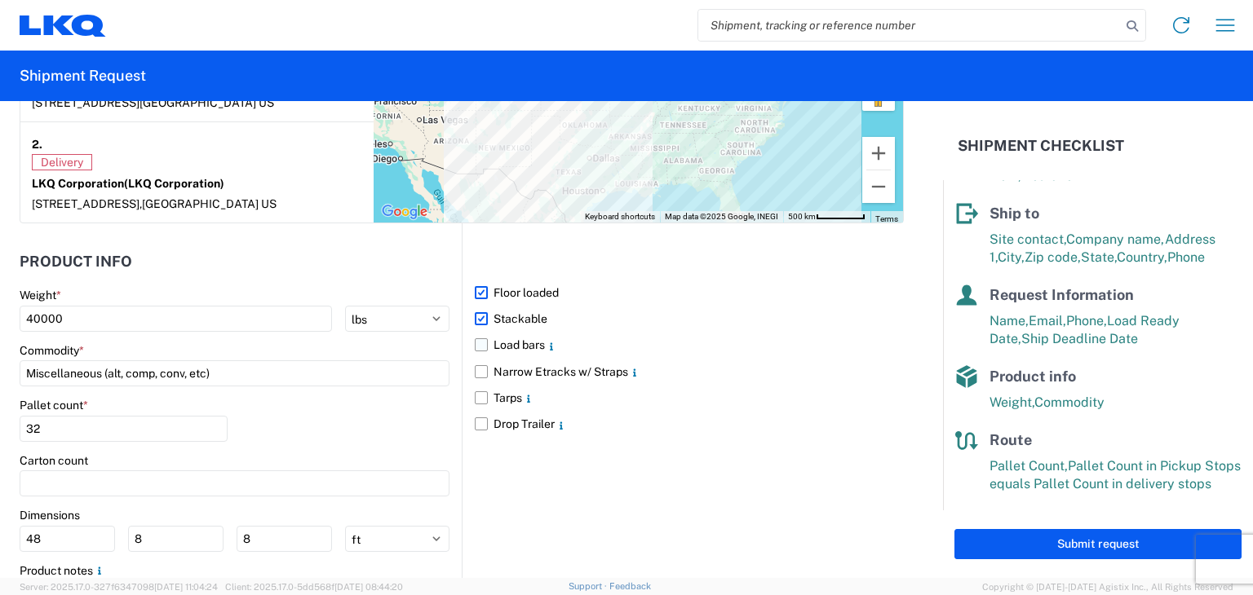
click at [0, 0] on input "Load bars" at bounding box center [0, 0] width 0 height 0
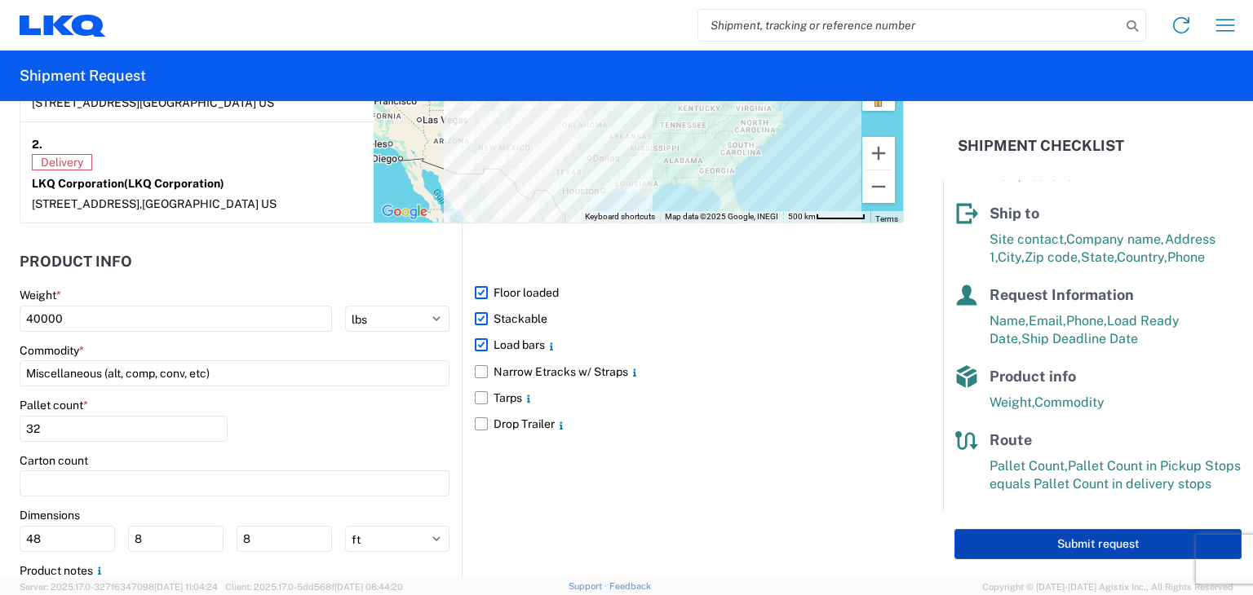
click at [1092, 539] on button "Submit request" at bounding box center [1097, 544] width 287 height 30
select select "IL"
select select "US"
select select "TX"
select select "US"
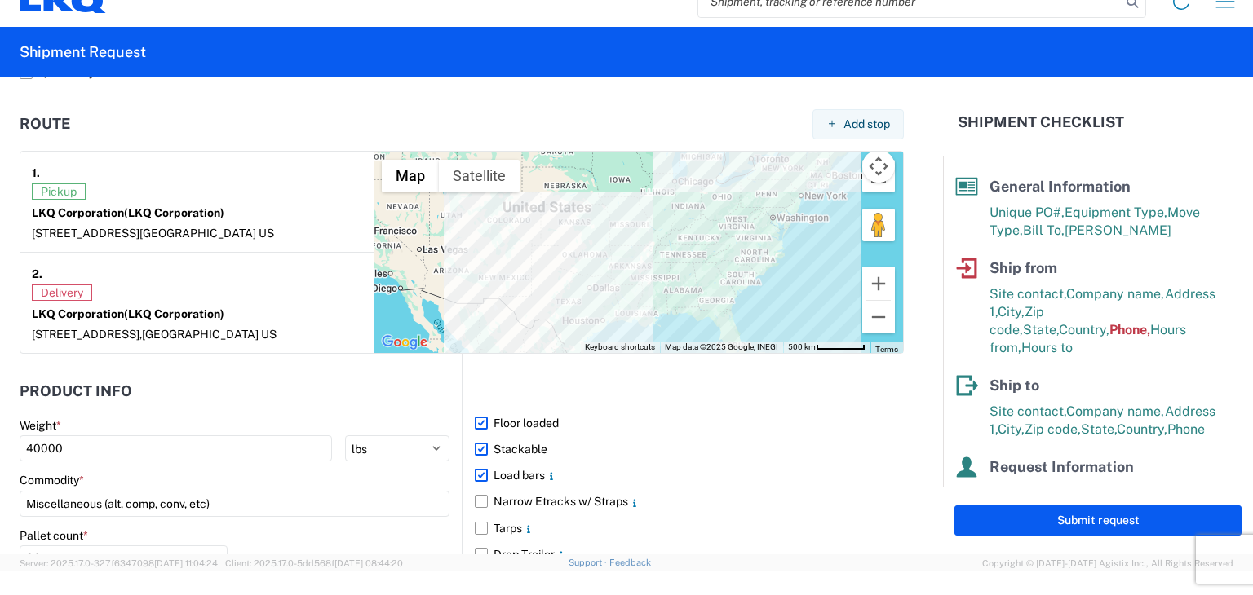
scroll to position [1249, 0]
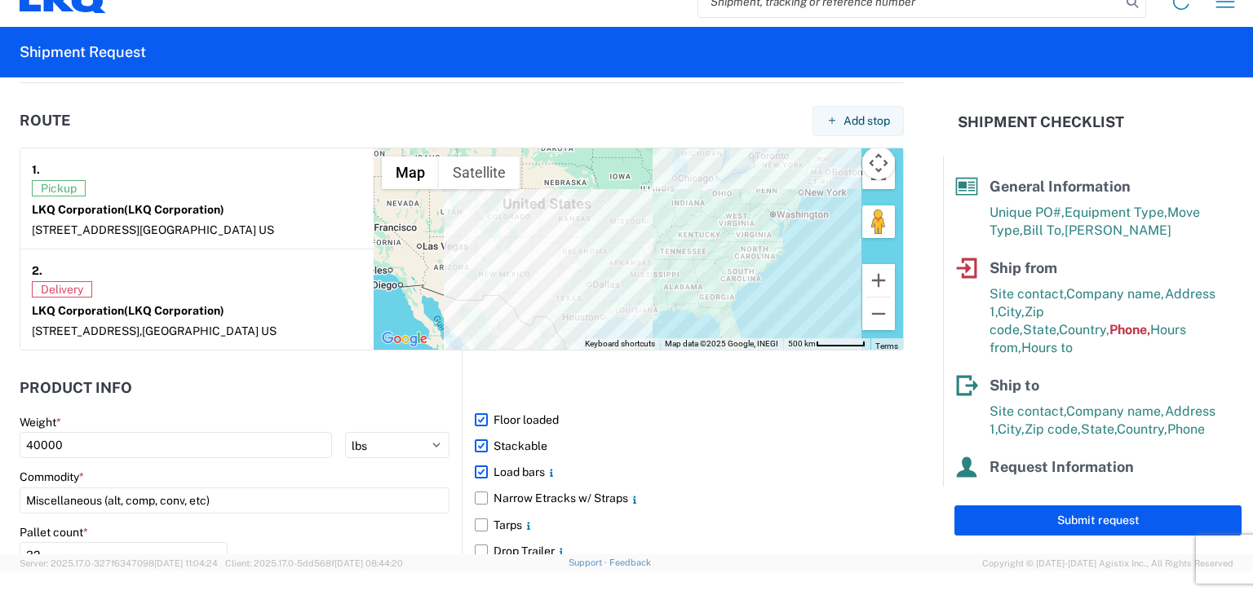
click at [79, 293] on span "Delivery" at bounding box center [62, 289] width 60 height 16
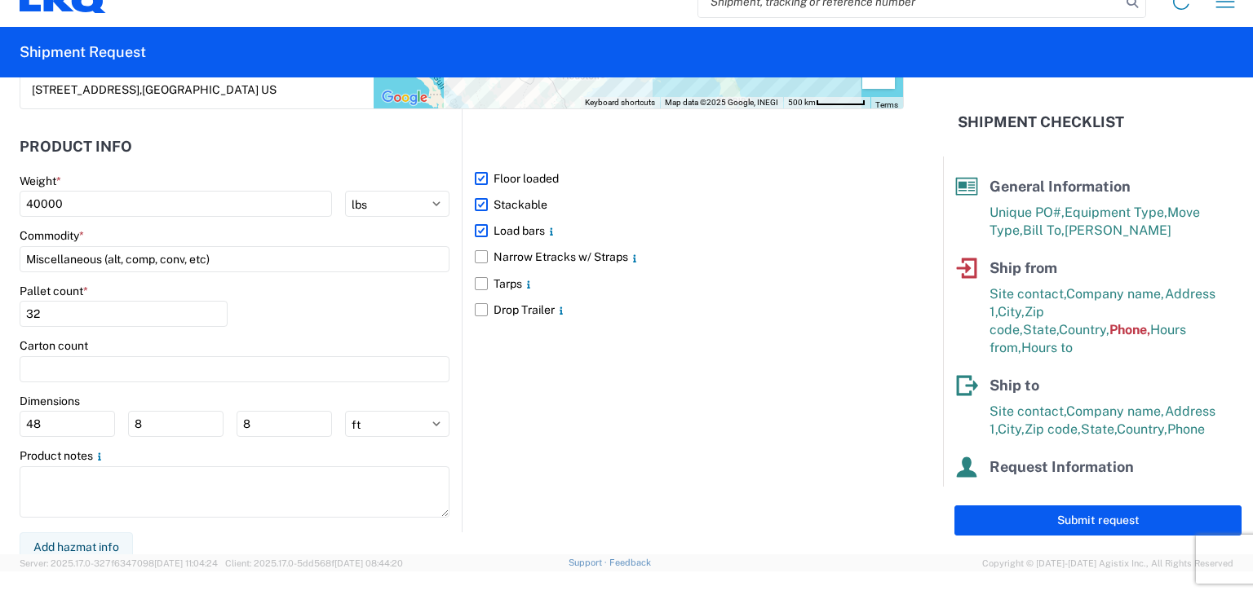
scroll to position [1496, 0]
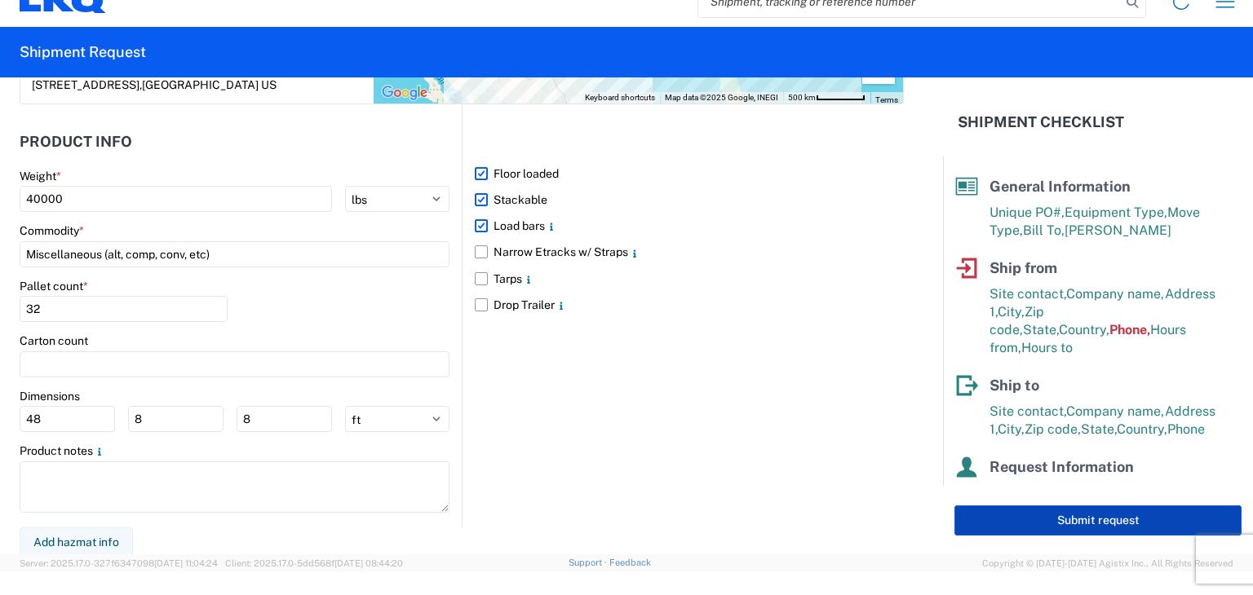
click at [1020, 517] on button "Submit request" at bounding box center [1097, 521] width 287 height 30
click at [1119, 520] on button "Submit request" at bounding box center [1097, 521] width 287 height 30
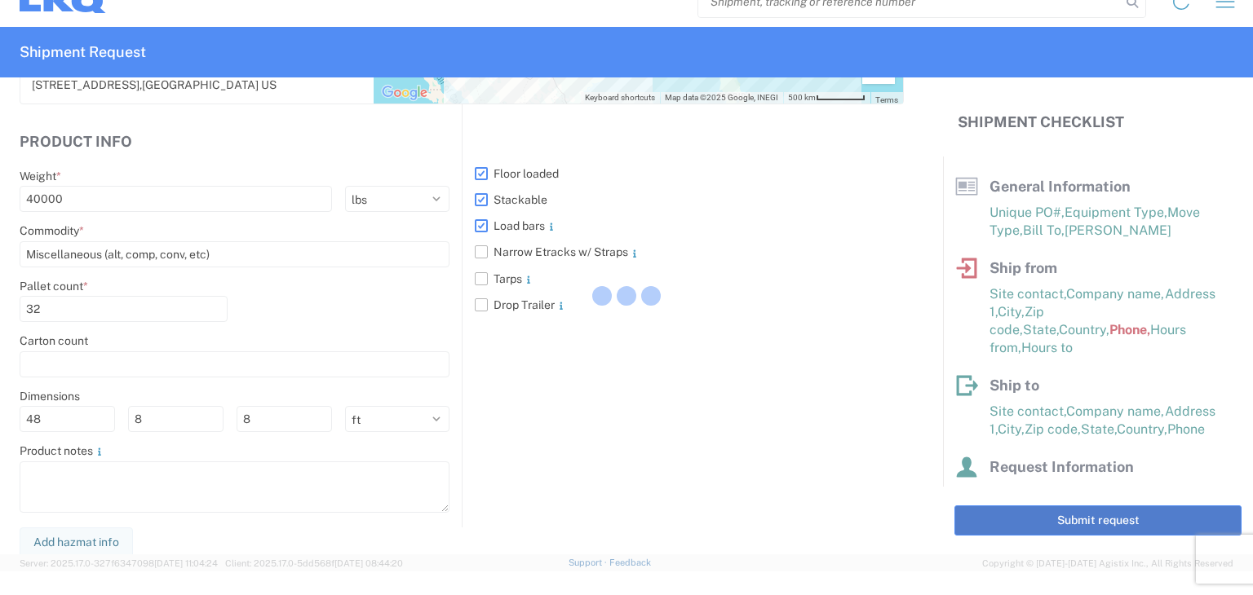
click at [1119, 520] on div at bounding box center [626, 297] width 1253 height 595
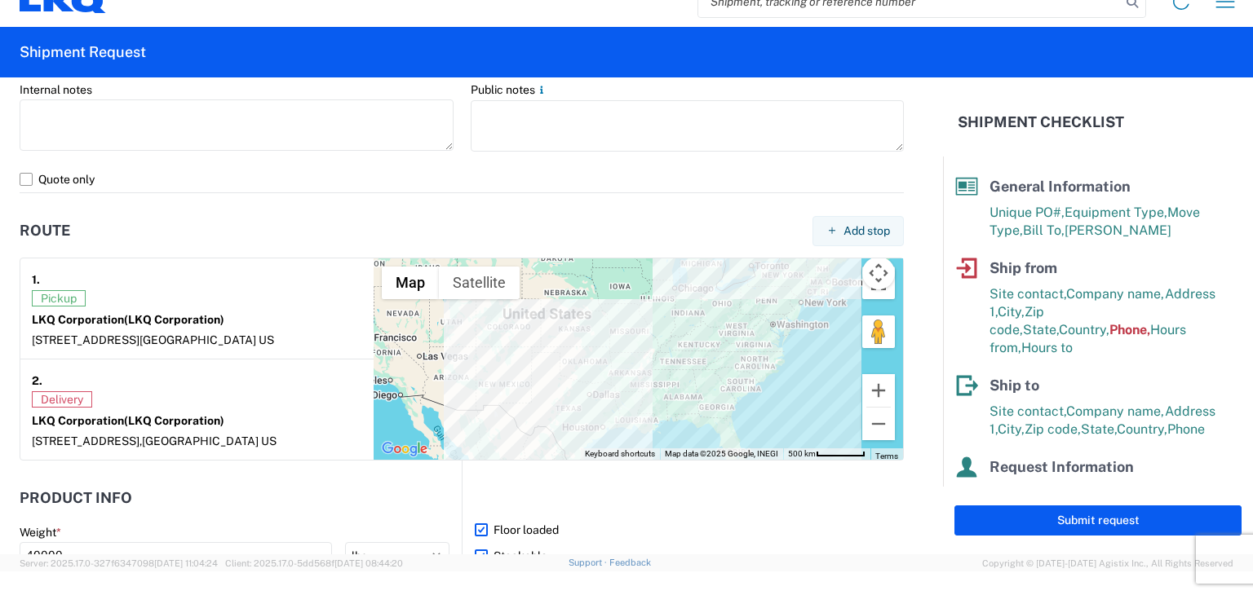
scroll to position [1088, 0]
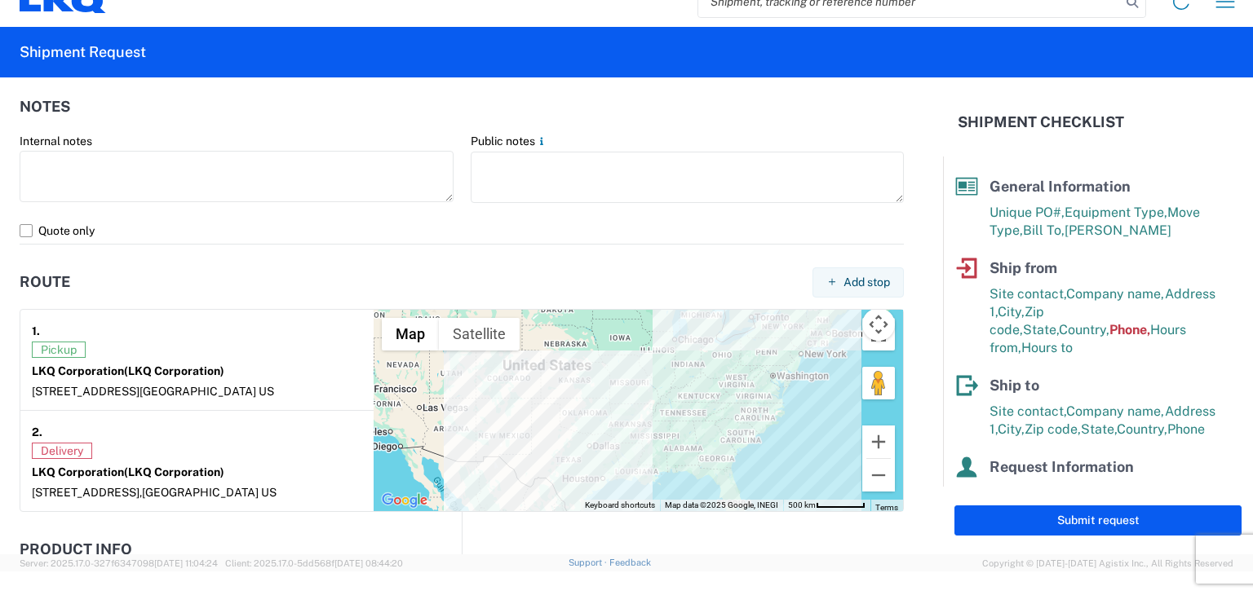
click at [59, 436] on div "2." at bounding box center [197, 432] width 330 height 20
click at [59, 438] on div "2." at bounding box center [197, 432] width 330 height 20
click at [70, 448] on span "Delivery" at bounding box center [62, 451] width 60 height 16
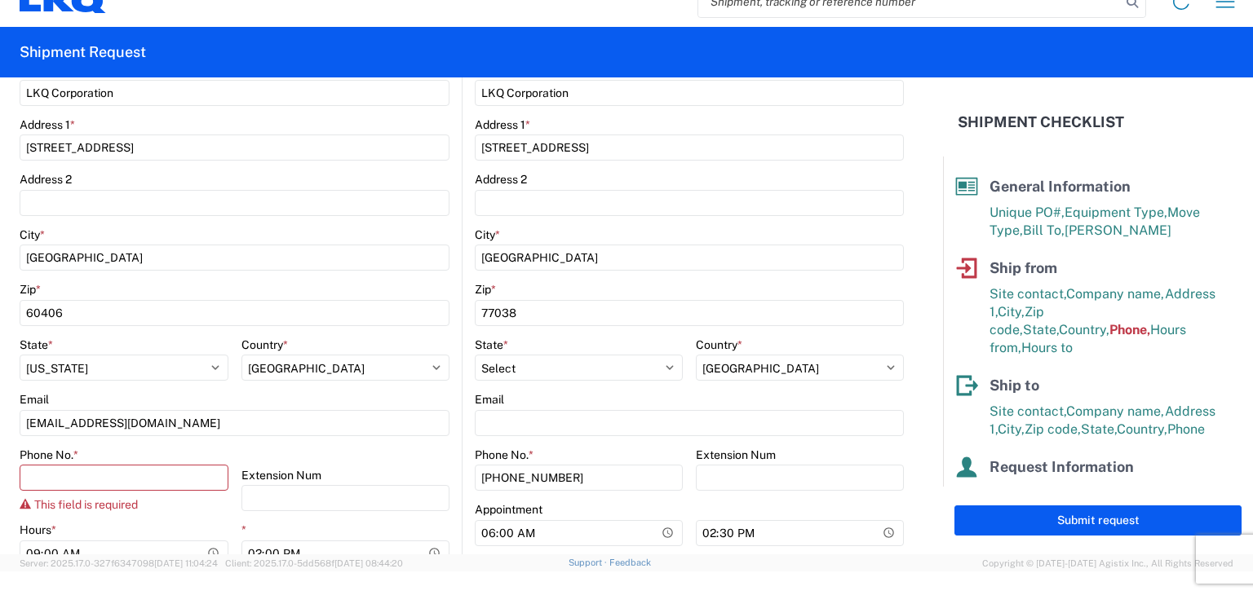
scroll to position [378, 0]
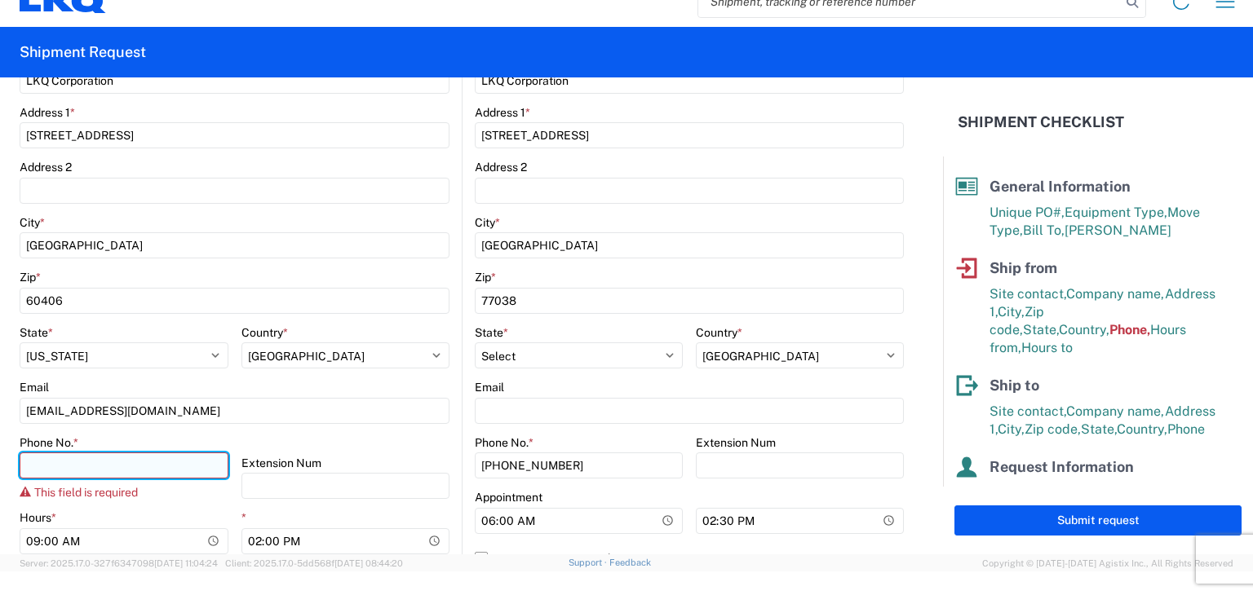
click at [44, 477] on input "Phone No. *" at bounding box center [124, 466] width 209 height 26
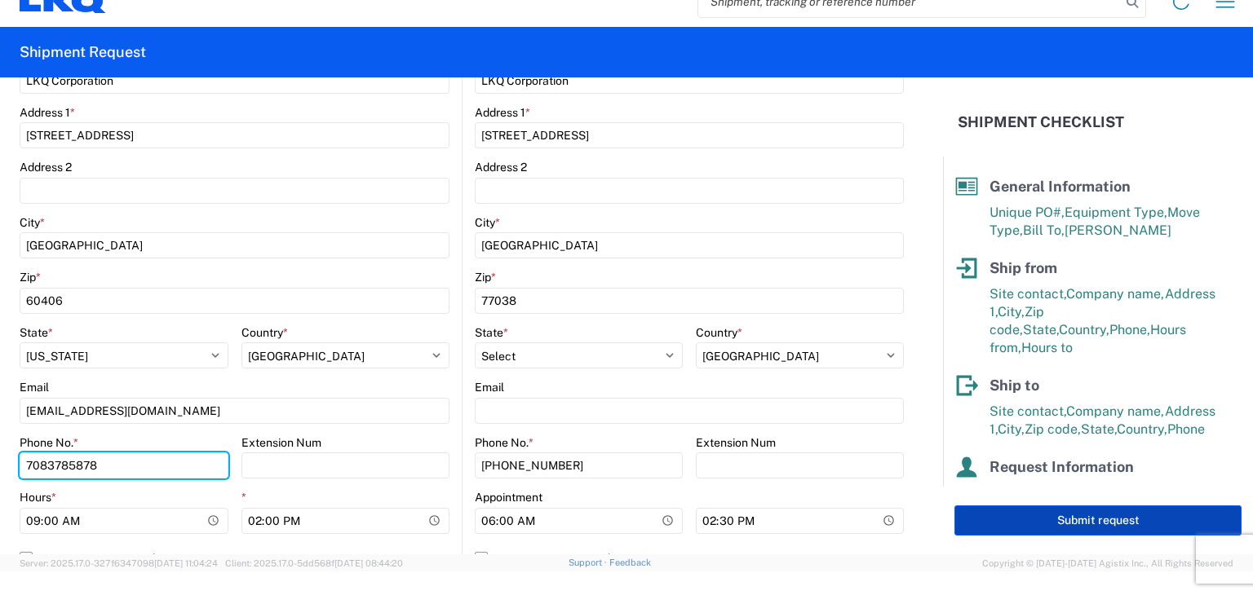
type input "7083785878"
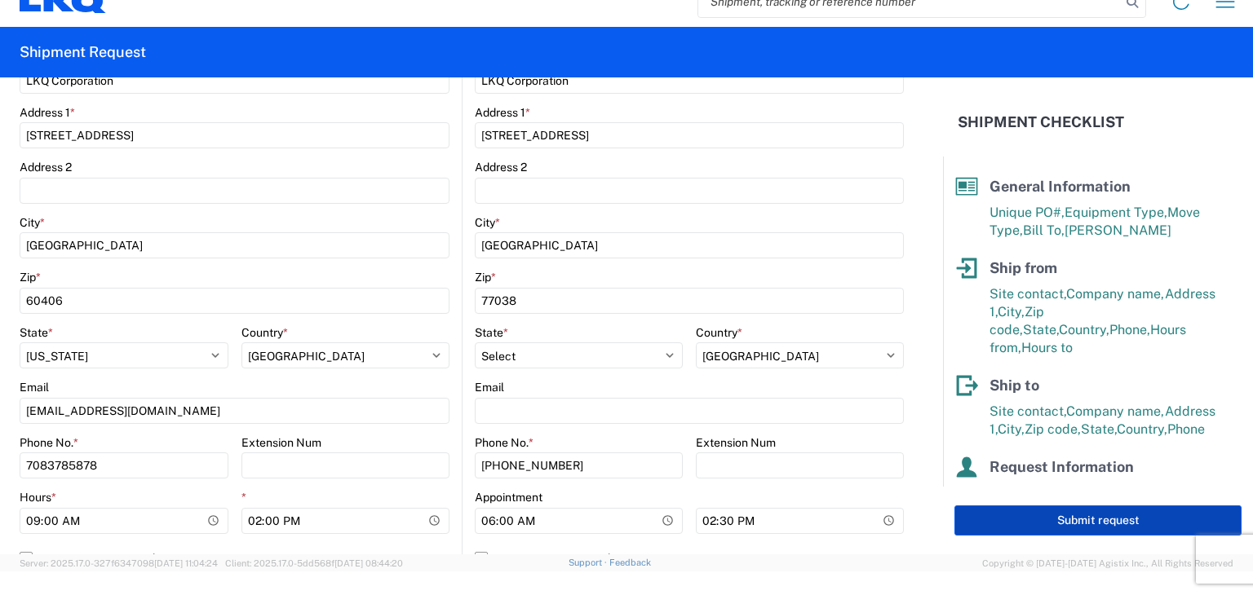
click at [1138, 512] on button "Submit request" at bounding box center [1097, 521] width 287 height 30
